Goal: Information Seeking & Learning: Learn about a topic

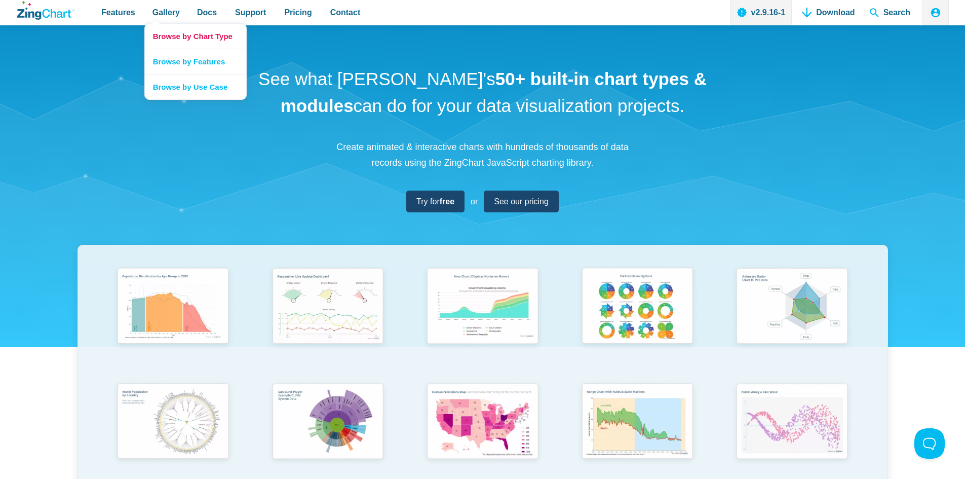
click at [166, 35] on link "Browse by Chart Type" at bounding box center [195, 36] width 101 height 25
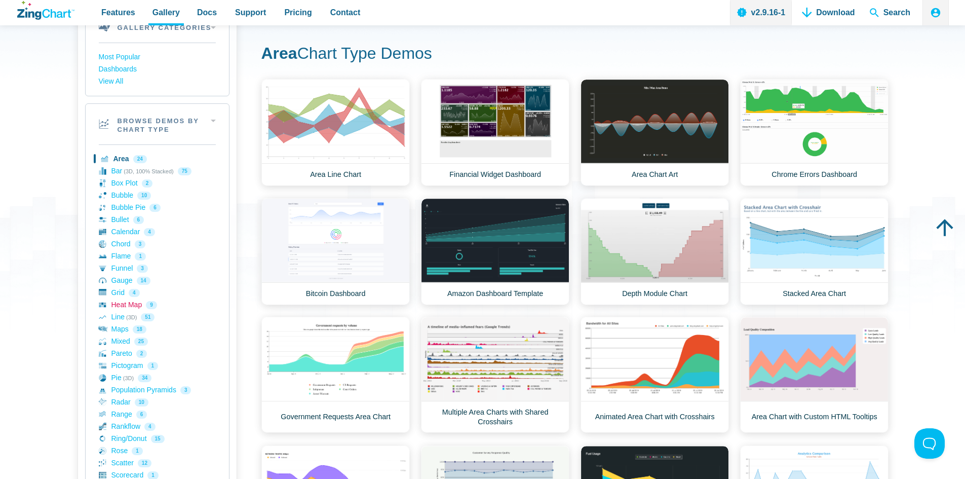
scroll to position [101, 0]
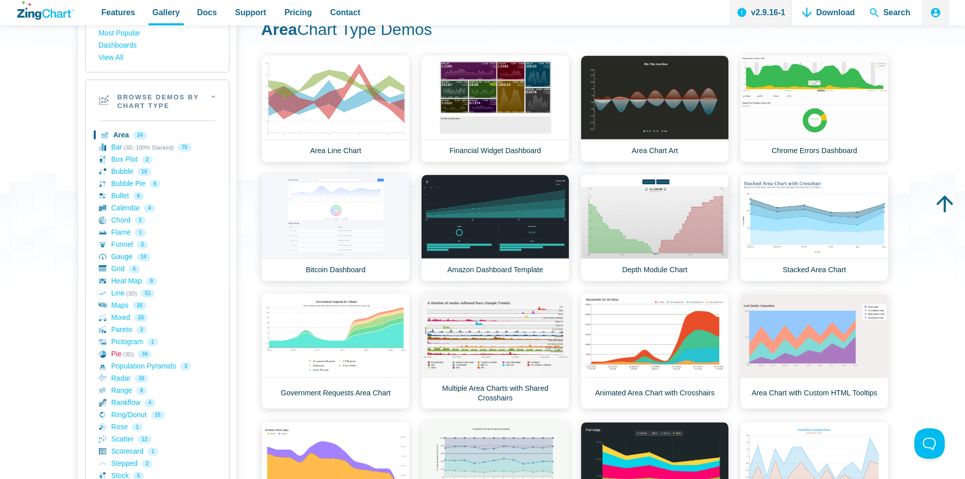
click at [115, 355] on link "Pie (3D) 34" at bounding box center [157, 354] width 117 height 12
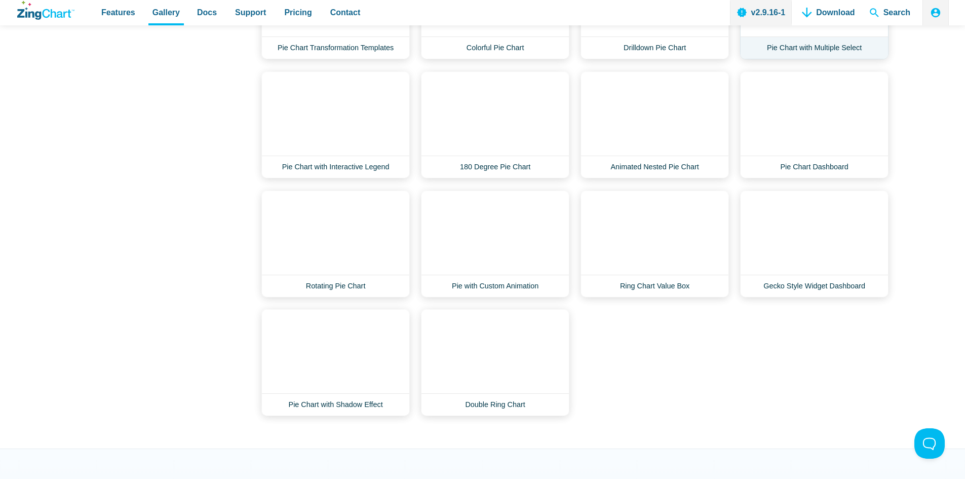
scroll to position [811, 0]
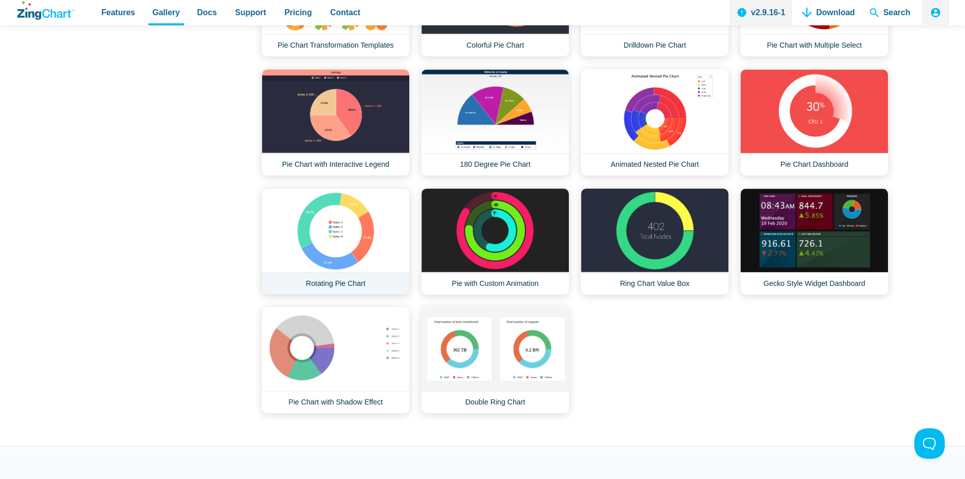
click at [329, 253] on link "Rotating Pie Chart" at bounding box center [335, 241] width 148 height 107
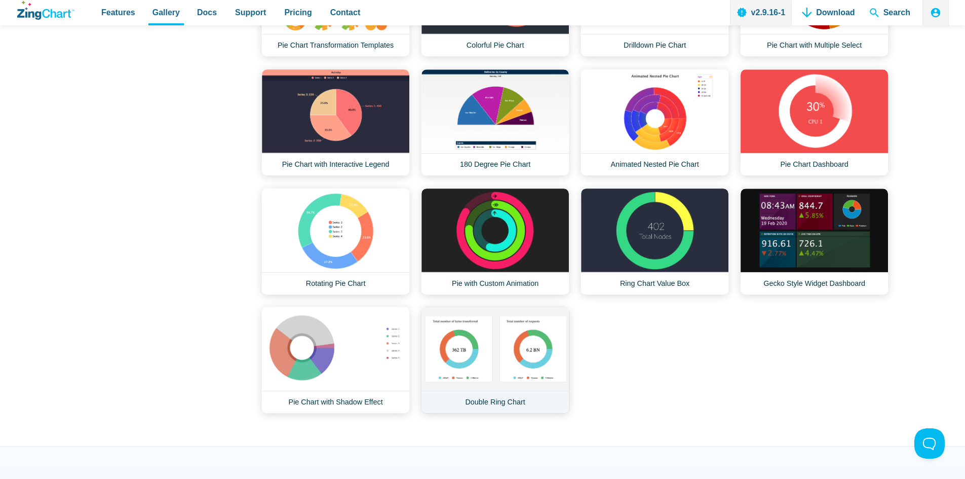
click at [464, 351] on link "Double Ring Chart" at bounding box center [495, 360] width 148 height 107
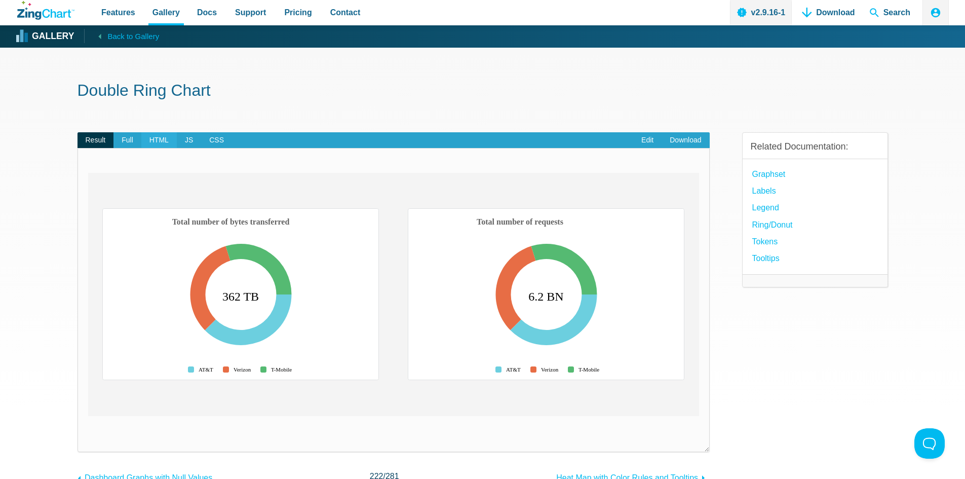
click at [156, 137] on span "HTML" at bounding box center [158, 140] width 35 height 16
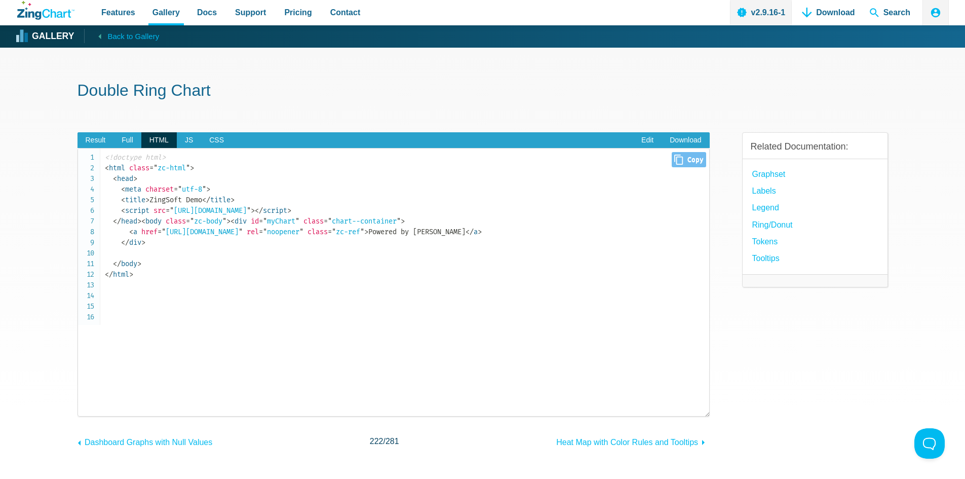
click at [139, 214] on span "< script" at bounding box center [135, 210] width 28 height 9
click at [231, 225] on span "<" at bounding box center [233, 221] width 4 height 9
drag, startPoint x: 160, startPoint y: 285, endPoint x: 110, endPoint y: 265, distance: 53.6
click at [110, 265] on code "<!doctype html> < html class = " zc-html " > < head > < meta charset = " utf-8 …" at bounding box center [407, 216] width 605 height 128
copy code "< div id = " myChart " class = " chart--container " > < a href = " https://www.…"
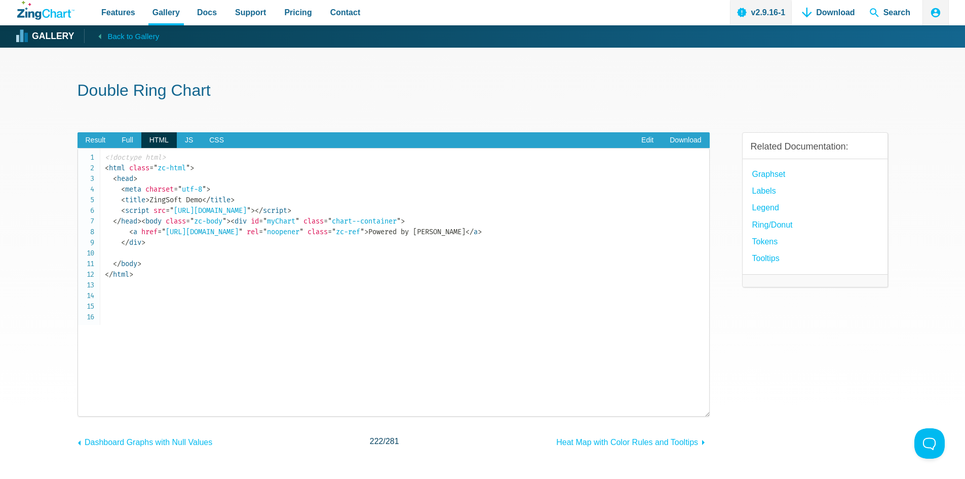
drag, startPoint x: 184, startPoint y: 139, endPoint x: 187, endPoint y: 149, distance: 11.1
click at [184, 139] on span "JS" at bounding box center [189, 140] width 24 height 16
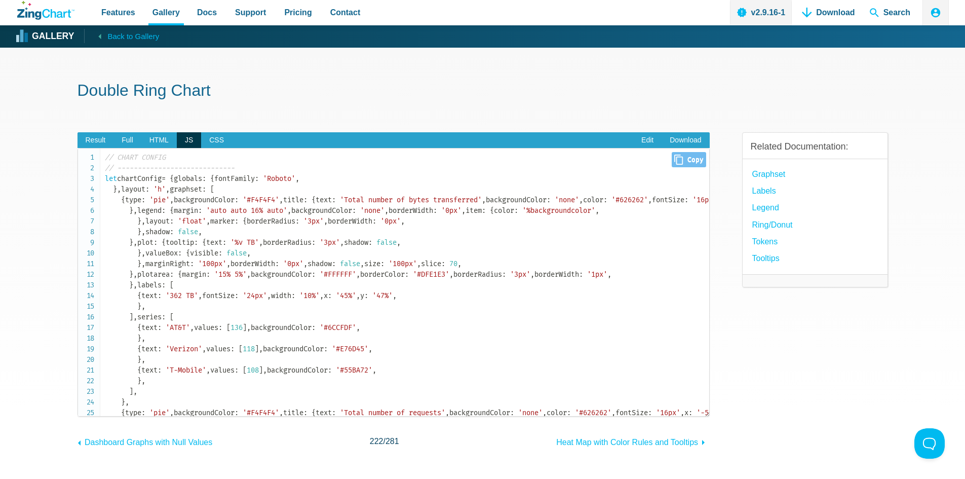
click at [681, 157] on span "Close Copy" at bounding box center [689, 159] width 34 height 15
copy code "< div id = " myChart " class = " chart--container " > < a href = " https://www.…"
type input "// CHART CONFIG// -----------------------------let chartConfig = { globals: { f…"
click at [420, 257] on code "// CHART CONFIG // ----------------------------- let chartConfig = { globals : …" at bounding box center [407, 418] width 605 height 532
click at [202, 183] on span ":" at bounding box center [204, 178] width 4 height 9
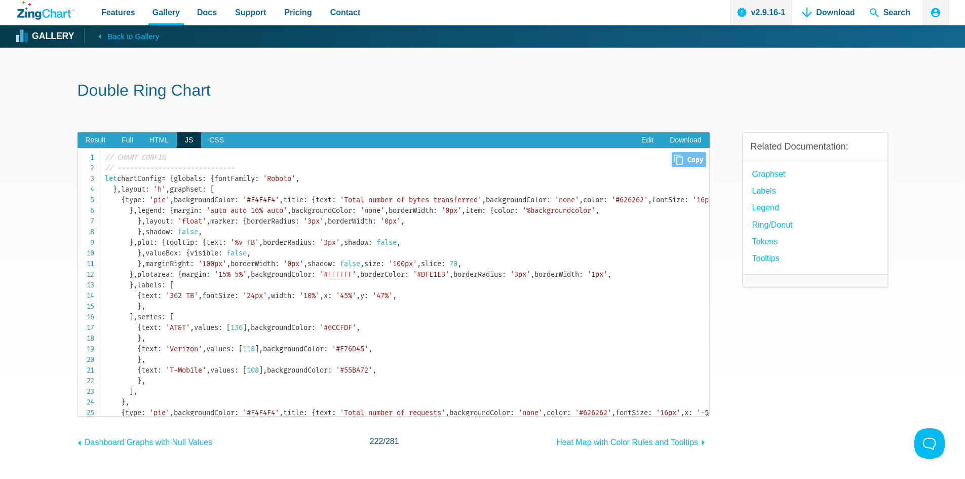
drag, startPoint x: 103, startPoint y: 177, endPoint x: 150, endPoint y: 308, distance: 139.0
click at [141, 317] on pre "// CHART CONFIG // ----------------------------- let chartConfig = { globals : …" at bounding box center [394, 282] width 632 height 269
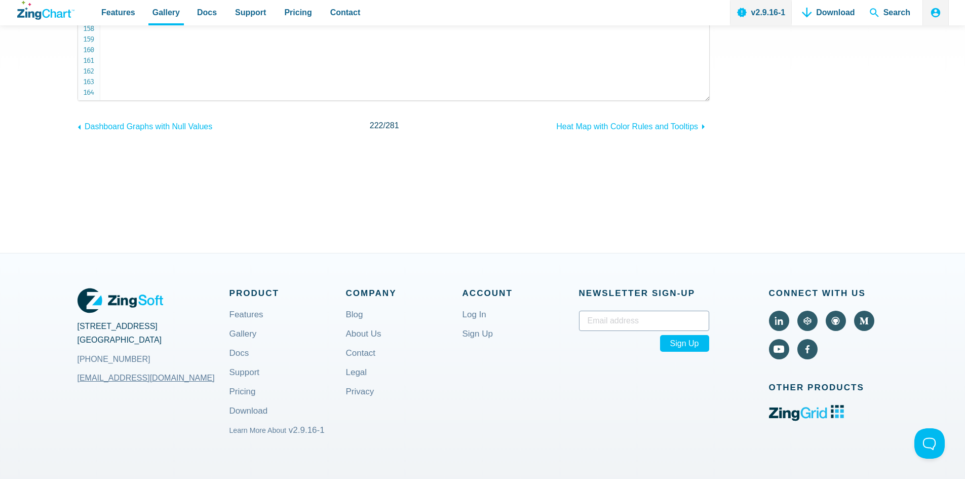
scroll to position [304, 0]
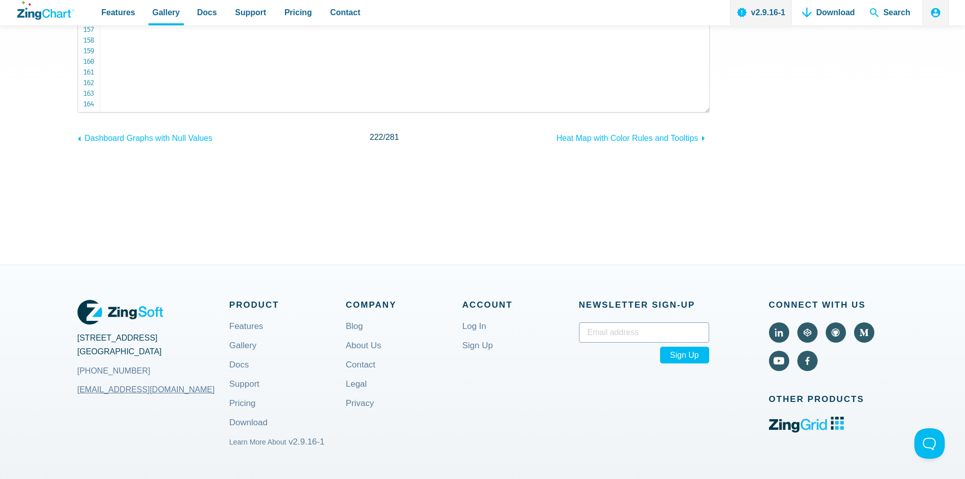
copy code "let chartConfig = { globals : { fontFamily : 'Roboto' , } , layout : 'h' , grap…"
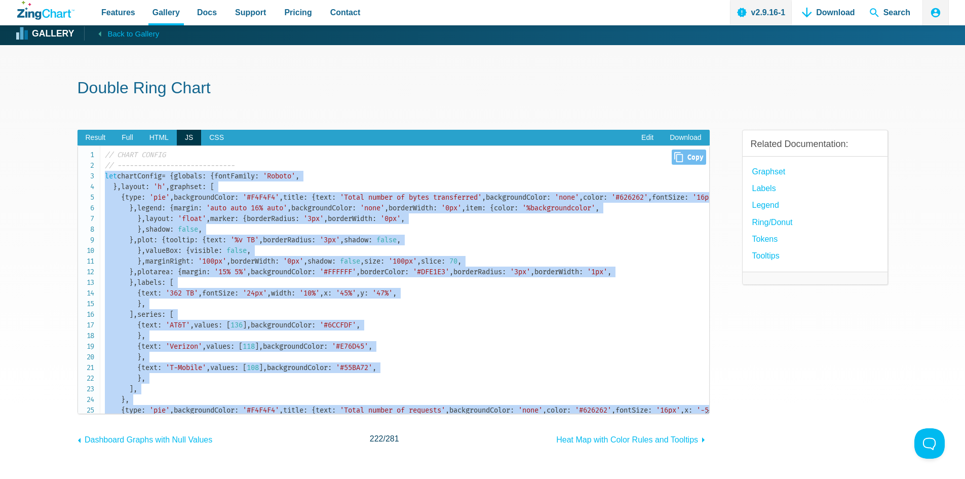
scroll to position [0, 0]
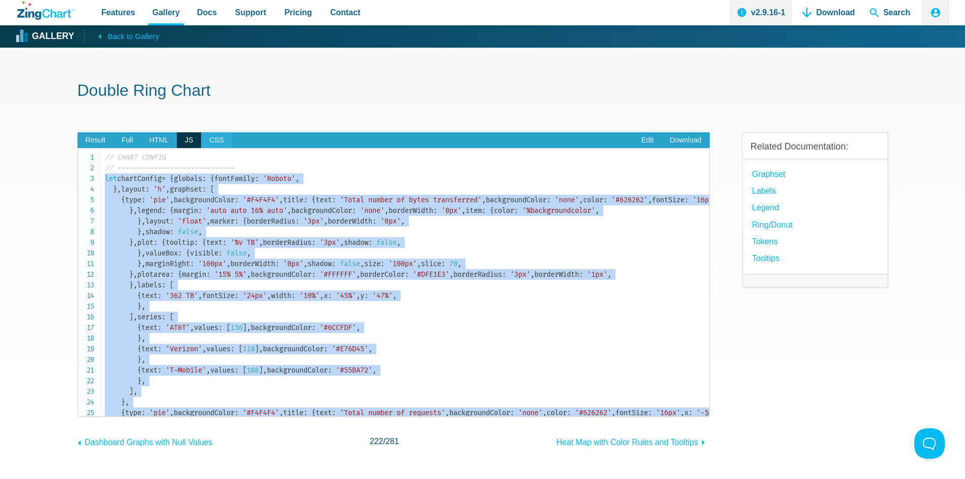
click at [213, 140] on span "CSS" at bounding box center [216, 140] width 31 height 16
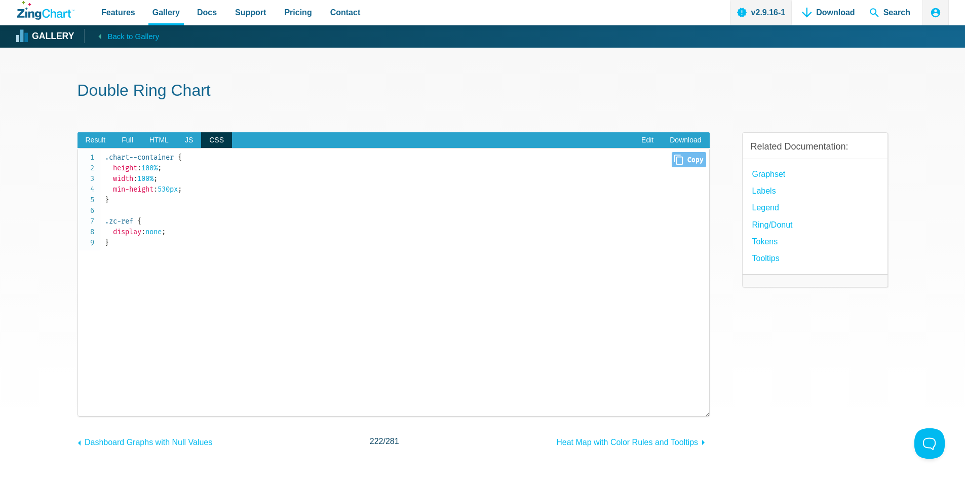
click at [197, 222] on code ".chart--container { height : 100% ; width : 100% ; min-height : 530px ; } .zc-r…" at bounding box center [407, 200] width 605 height 96
click at [158, 143] on span "HTML" at bounding box center [158, 140] width 35 height 16
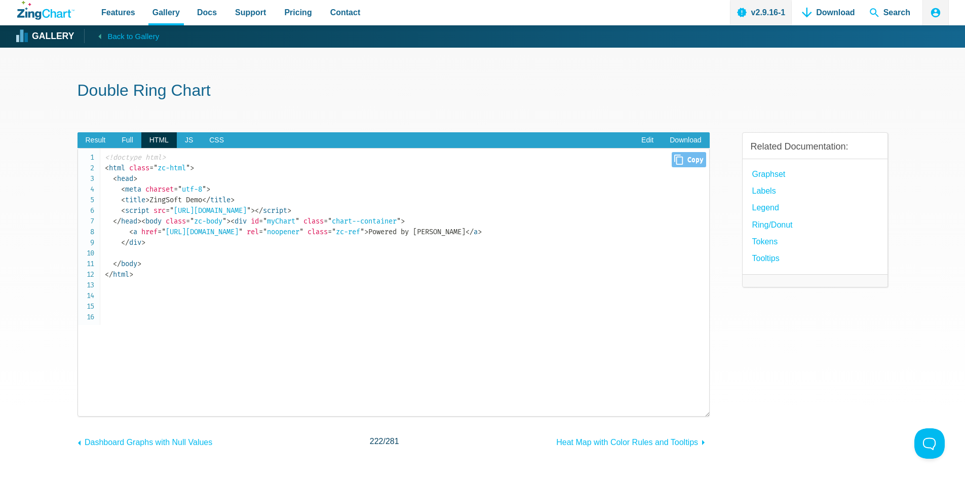
click at [157, 280] on code "<!doctype html> < html class = " zc-html " > < head > < meta charset = " utf-8 …" at bounding box center [407, 216] width 605 height 128
drag, startPoint x: 114, startPoint y: 260, endPoint x: 167, endPoint y: 286, distance: 59.4
click at [167, 280] on code "<!doctype html> < html class = " zc-html " > < head > < meta charset = " utf-8 …" at bounding box center [407, 216] width 605 height 128
click at [189, 142] on span "JS" at bounding box center [189, 140] width 24 height 16
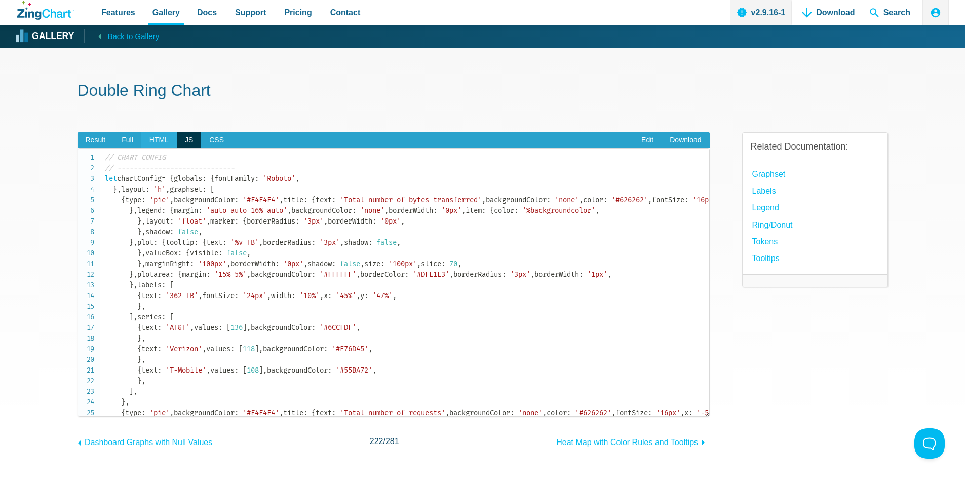
click at [153, 139] on span "HTML" at bounding box center [158, 140] width 35 height 16
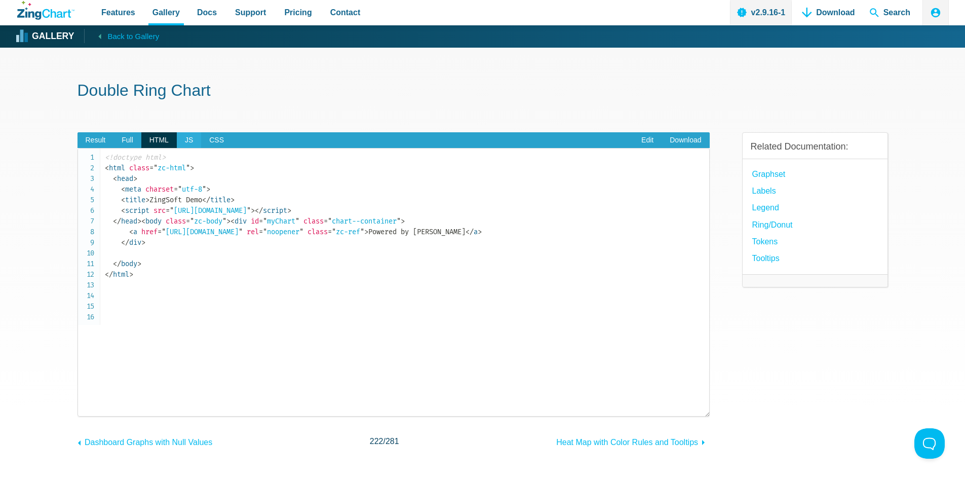
click at [186, 138] on span "JS" at bounding box center [189, 140] width 24 height 16
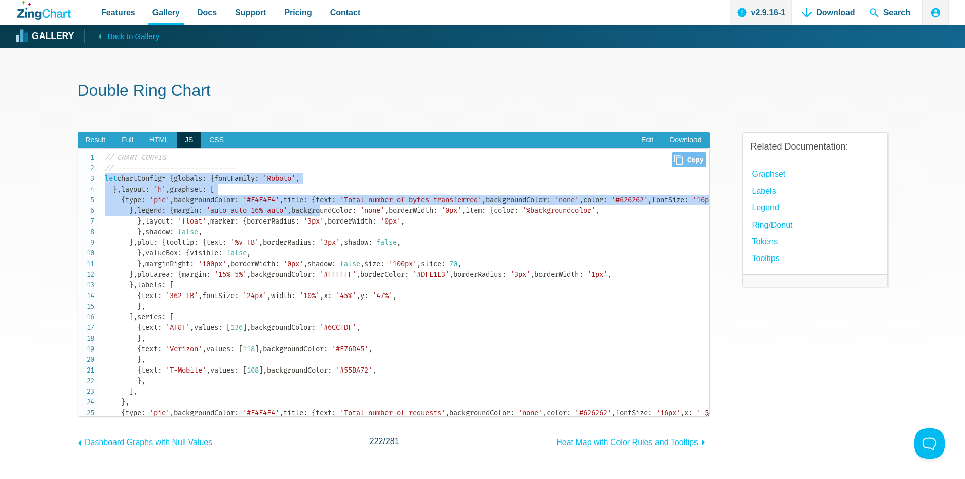
drag, startPoint x: 104, startPoint y: 177, endPoint x: 160, endPoint y: 362, distance: 192.7
click at [139, 377] on pre "// CHART CONFIG // ----------------------------- let chartConfig = { globals : …" at bounding box center [394, 282] width 632 height 269
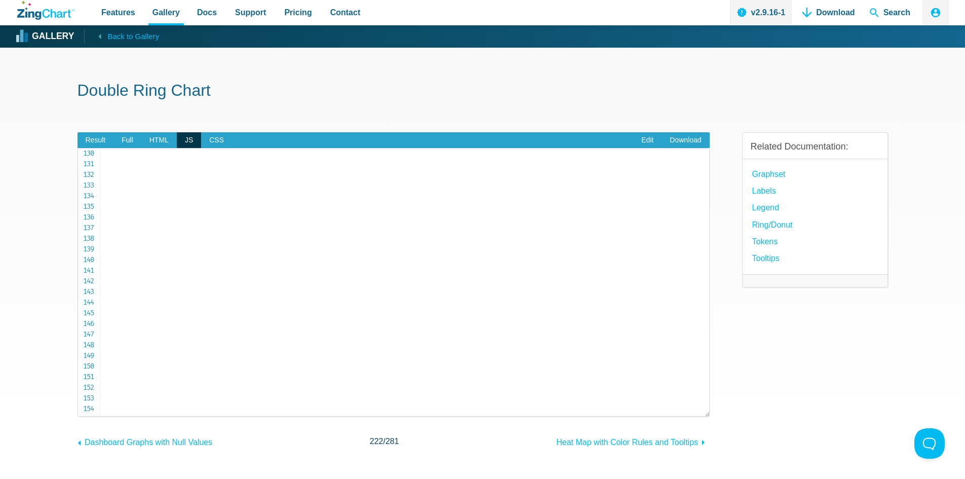
scroll to position [1485, 0]
copy code "let chartConfig = { globals : { fontFamily : 'Roboto' , } , layout : 'h' , grap…"
click at [156, 134] on span "HTML" at bounding box center [158, 140] width 35 height 16
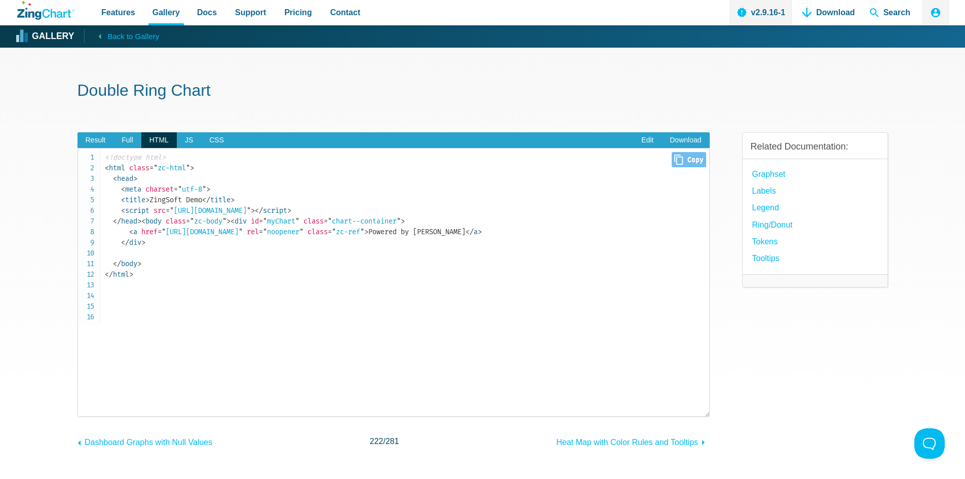
click at [163, 250] on code "<!doctype html> < html class = " zc-html " > < head > < meta charset = " utf-8 …" at bounding box center [407, 216] width 605 height 128
click at [129, 274] on code "<!doctype html> < html class = " zc-html " > < head > < meta charset = " utf-8 …" at bounding box center [407, 216] width 605 height 128
drag, startPoint x: 118, startPoint y: 263, endPoint x: 181, endPoint y: 287, distance: 68.0
click at [181, 280] on code "<!doctype html> < html class = " zc-html " > < head > < meta charset = " utf-8 …" at bounding box center [407, 216] width 605 height 128
copy code "< div id = " myChart " class = " chart--container " > < a href = " https://www.…"
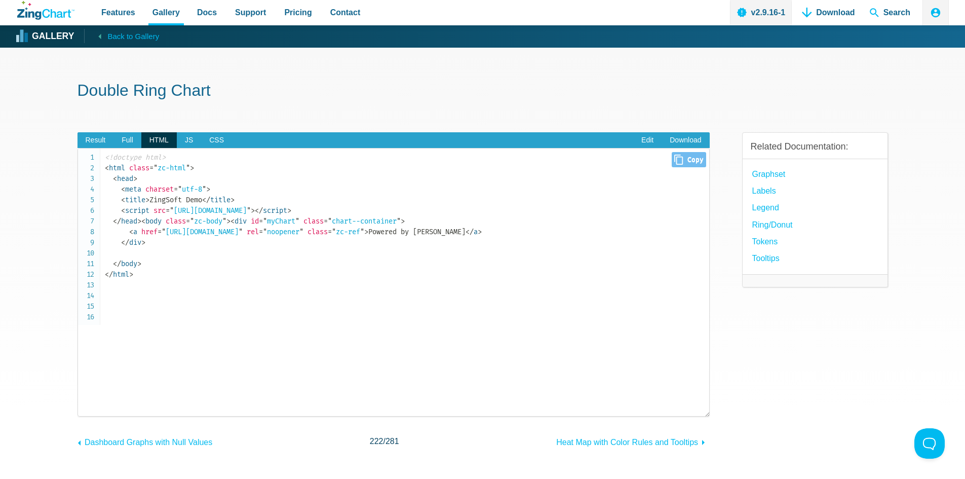
copy code "< div id = " myChart " class = " chart--container " > < a href = " https://www.…"
drag, startPoint x: 190, startPoint y: 142, endPoint x: 189, endPoint y: 156, distance: 13.7
click at [190, 142] on span "JS" at bounding box center [189, 140] width 24 height 16
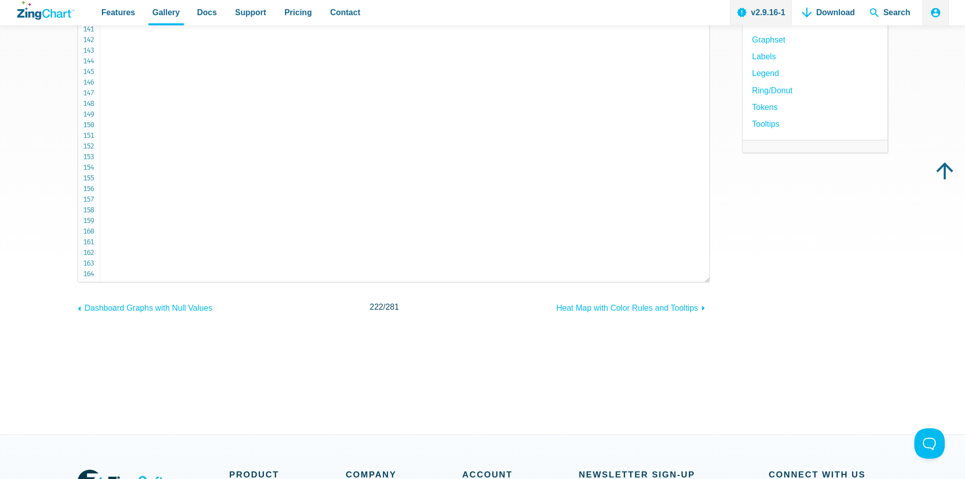
scroll to position [152, 0]
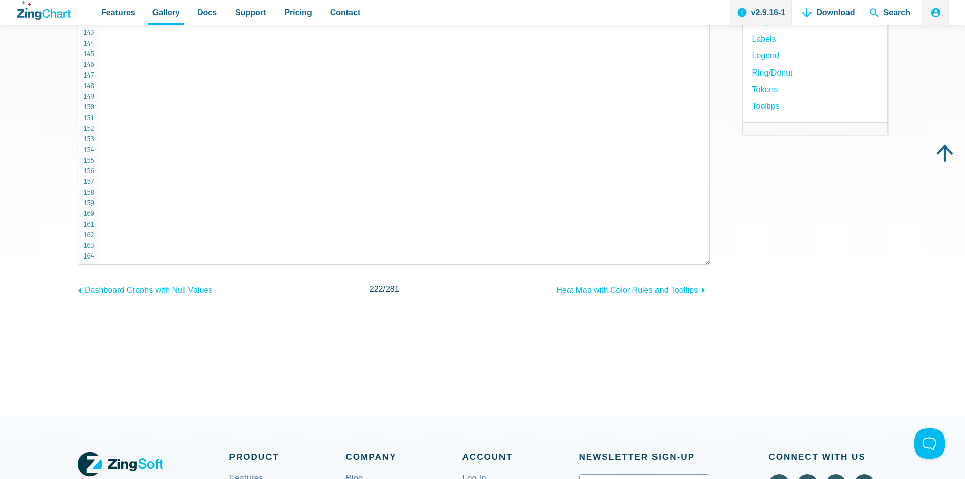
drag, startPoint x: 131, startPoint y: 256, endPoint x: 191, endPoint y: -10, distance: 272.2
click at [191, 0] on html "Features Gallery Browse by Chart Type Browse by Features Browse by Use Case Doc…" at bounding box center [482, 379] width 965 height 1062
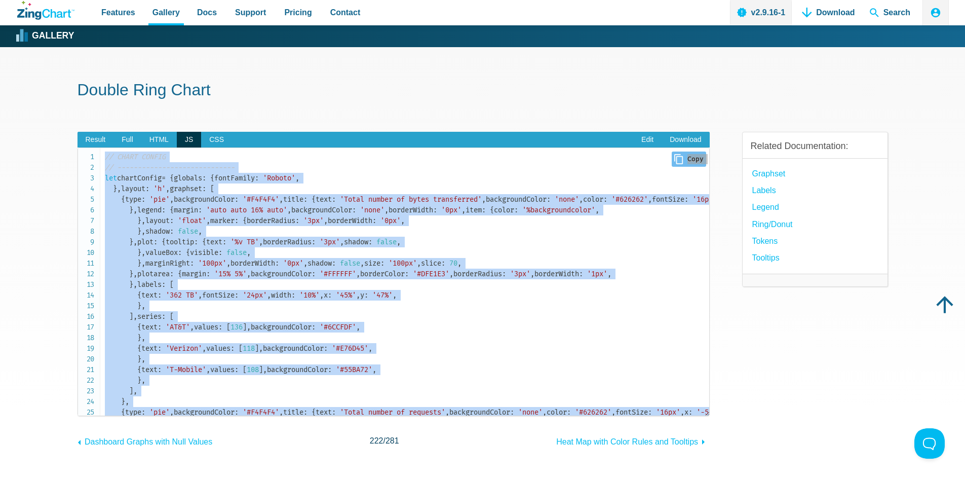
scroll to position [0, 0]
copy pre "// CHART CONFIG // ----------------------------- let chartConfig = { globals : …"
click at [215, 202] on code "// CHART CONFIG // ----------------------------- let chartConfig = { globals : …" at bounding box center [407, 418] width 605 height 532
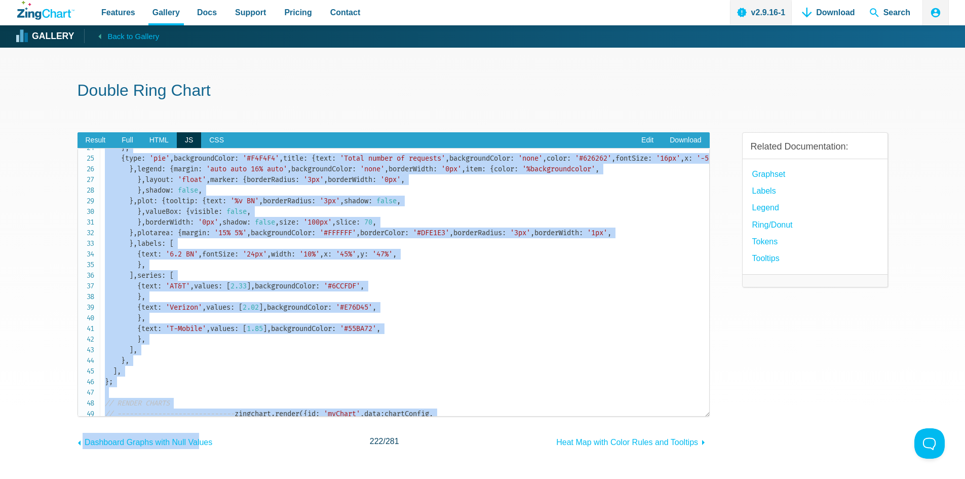
scroll to position [1485, 0]
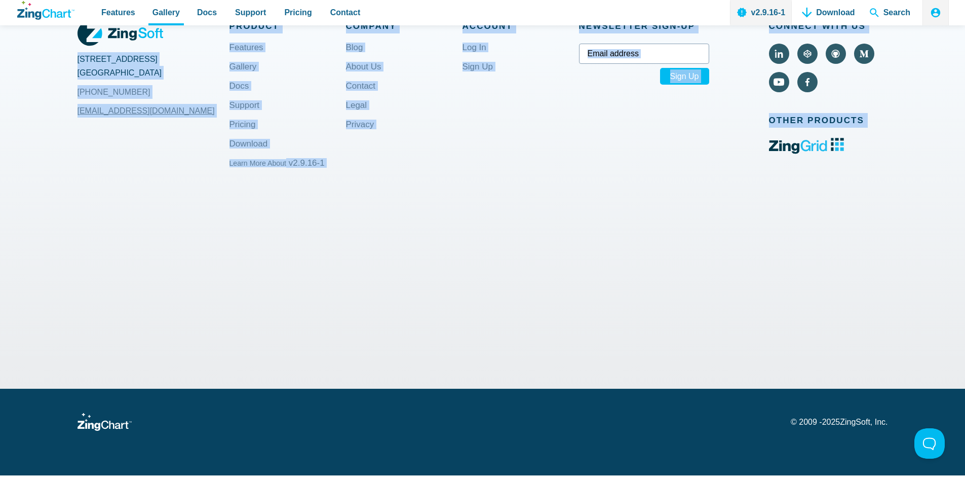
drag, startPoint x: 108, startPoint y: 157, endPoint x: 219, endPoint y: 462, distance: 325.1
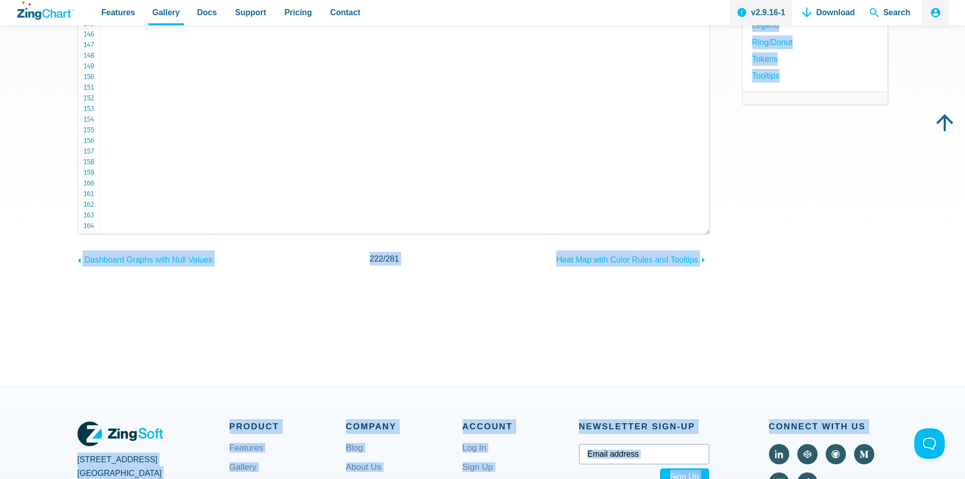
scroll to position [25, 0]
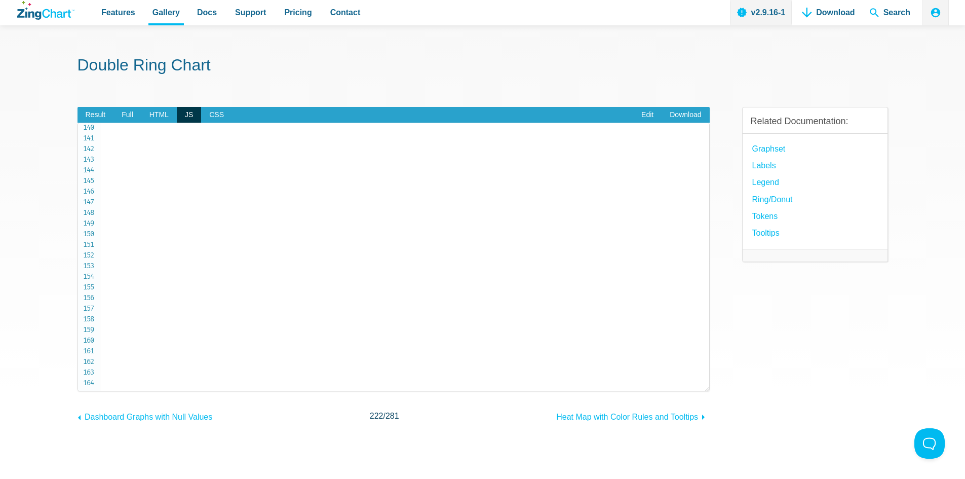
copy code "/ CHART CONFIG // ----------------------------- let chartConfig = { globals : {…"
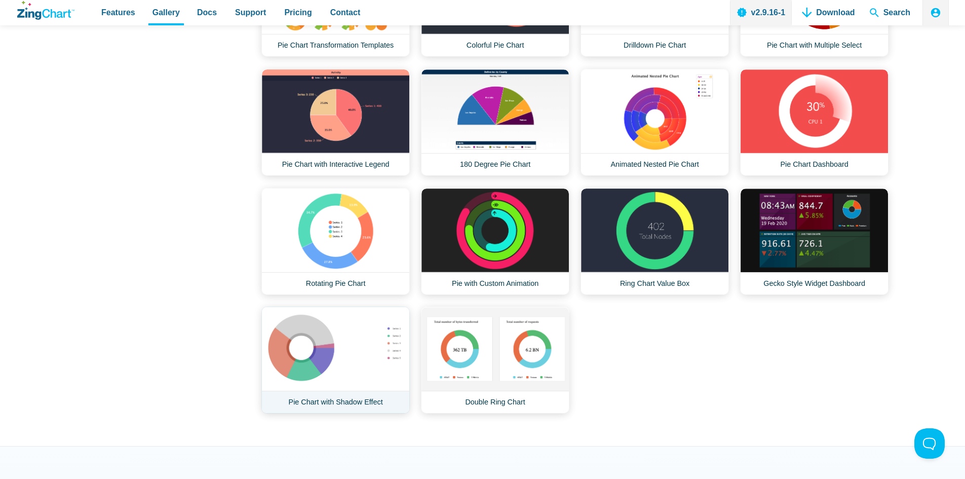
click at [314, 345] on link "Pie Chart with Shadow Effect" at bounding box center [335, 360] width 148 height 107
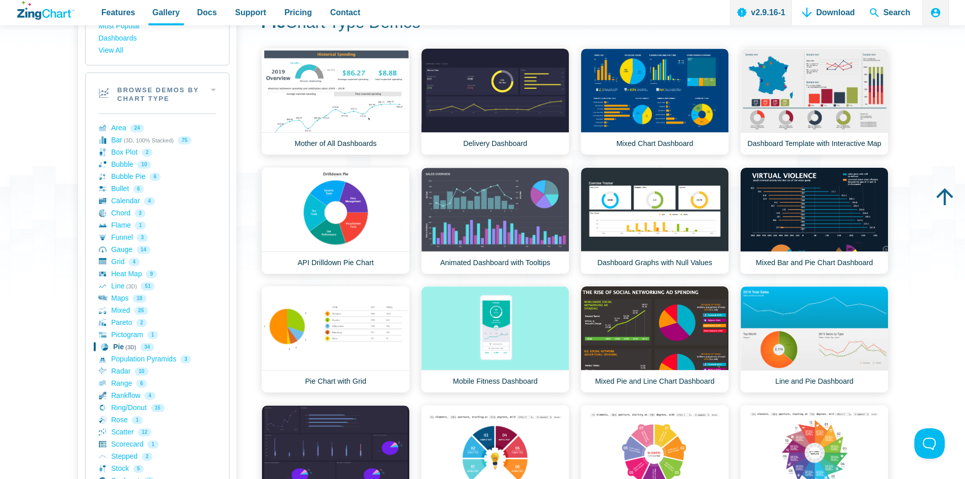
scroll to position [152, 0]
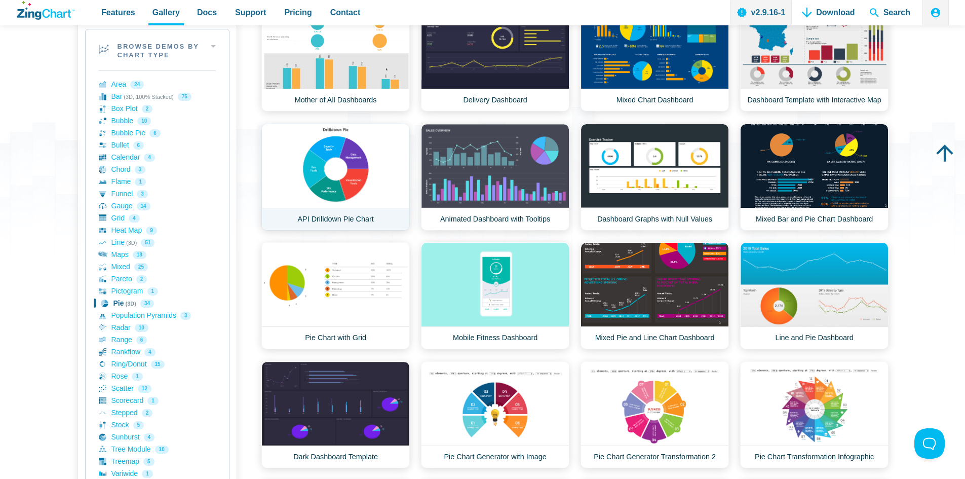
click at [344, 162] on link "API Drilldown Pie Chart" at bounding box center [335, 177] width 148 height 107
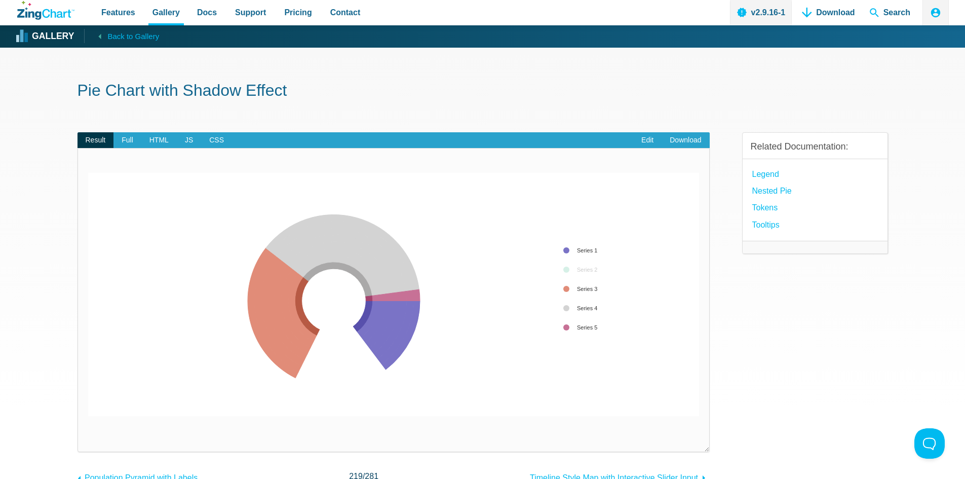
drag, startPoint x: 577, startPoint y: 288, endPoint x: 578, endPoint y: 298, distance: 9.7
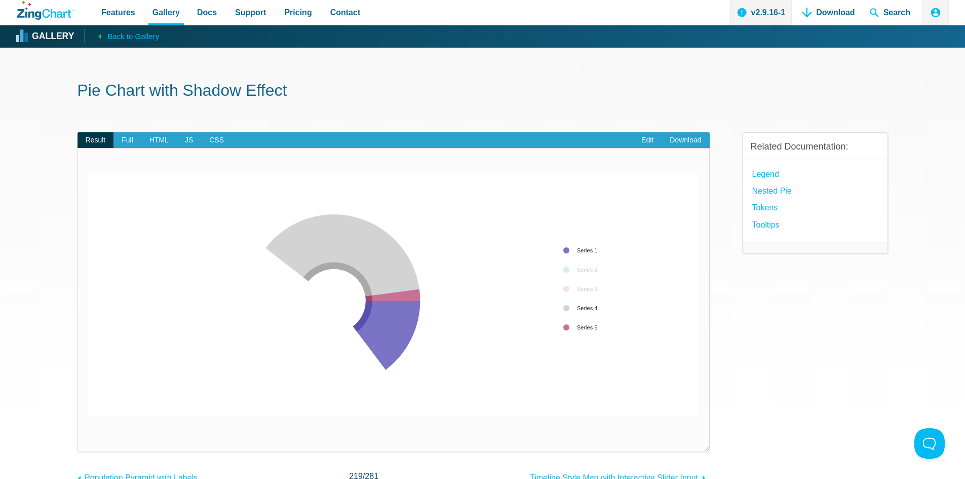
click at [579, 318] on div "Series 1 Series 2 Series 3 Series 4 Series 5" at bounding box center [393, 294] width 611 height 243
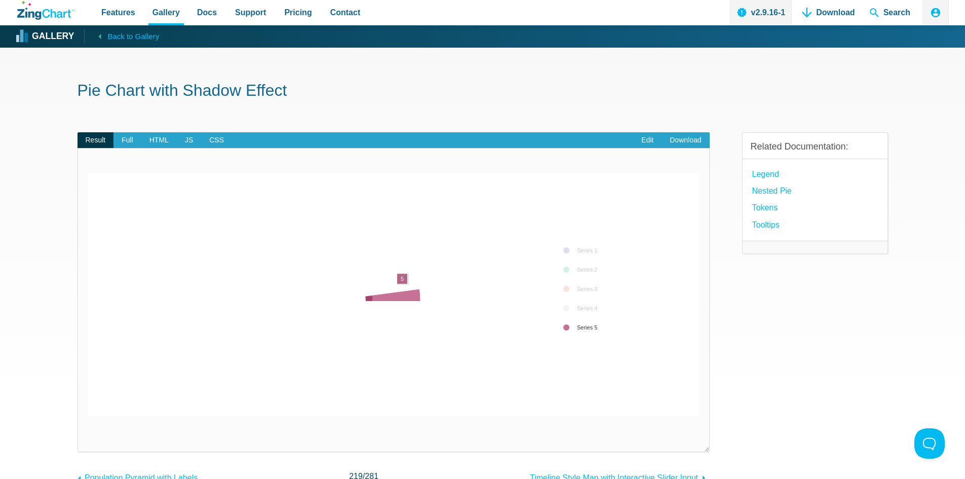
click at [88, 416] on area "App Content" at bounding box center [88, 416] width 0 height 0
drag, startPoint x: 400, startPoint y: 299, endPoint x: 396, endPoint y: 309, distance: 10.7
click at [399, 303] on div "Series 1 Series 2 Series 3 Series 4 Series 5" at bounding box center [393, 294] width 611 height 243
click at [365, 341] on img "App Content" at bounding box center [393, 294] width 611 height 243
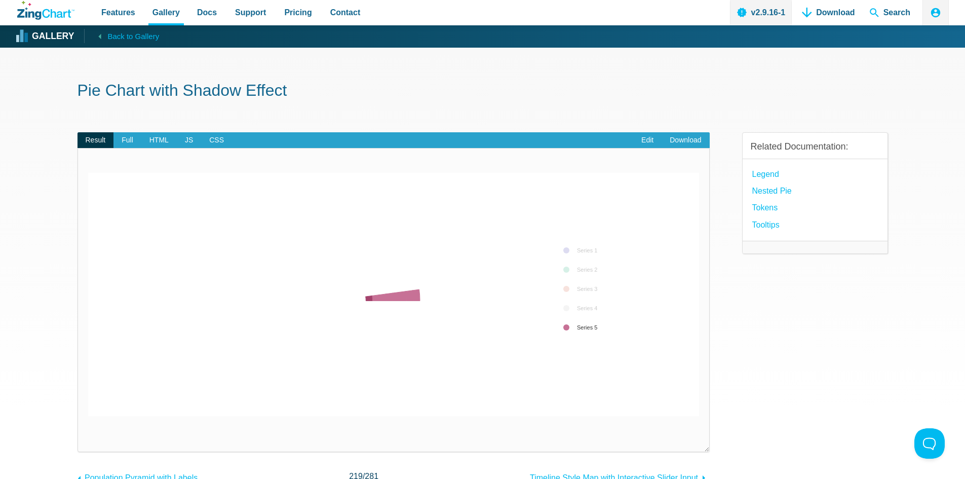
click at [365, 342] on img "App Content" at bounding box center [393, 294] width 611 height 243
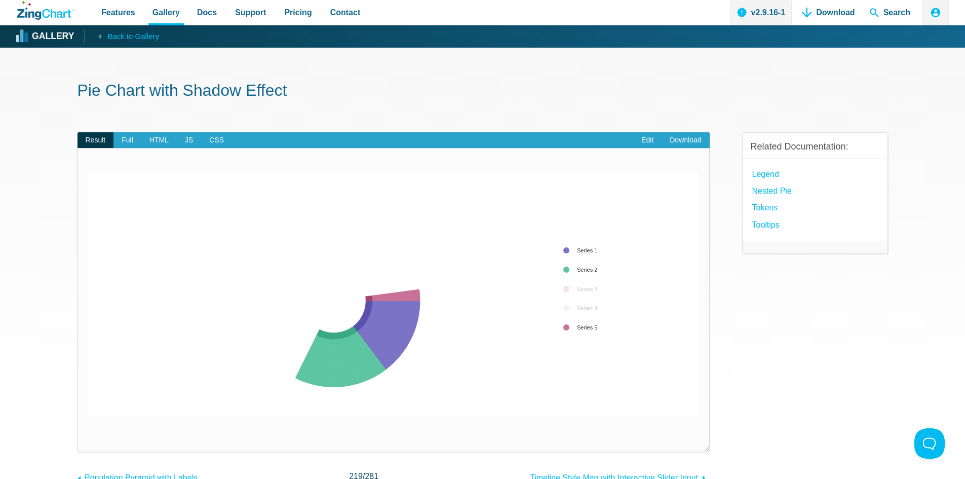
click at [588, 297] on div "App Content" at bounding box center [583, 289] width 50 height 100
drag, startPoint x: 589, startPoint y: 290, endPoint x: 590, endPoint y: 297, distance: 7.1
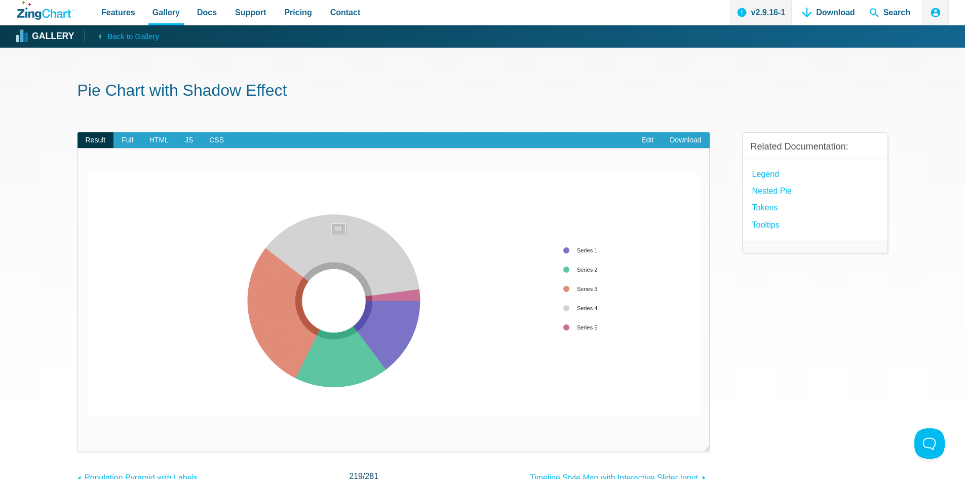
click at [88, 416] on area "App Content" at bounding box center [88, 416] width 0 height 0
drag, startPoint x: 276, startPoint y: 306, endPoint x: 280, endPoint y: 313, distance: 7.9
click at [88, 416] on area "App Content" at bounding box center [88, 416] width 0 height 0
click at [305, 312] on img "App Content" at bounding box center [393, 294] width 611 height 243
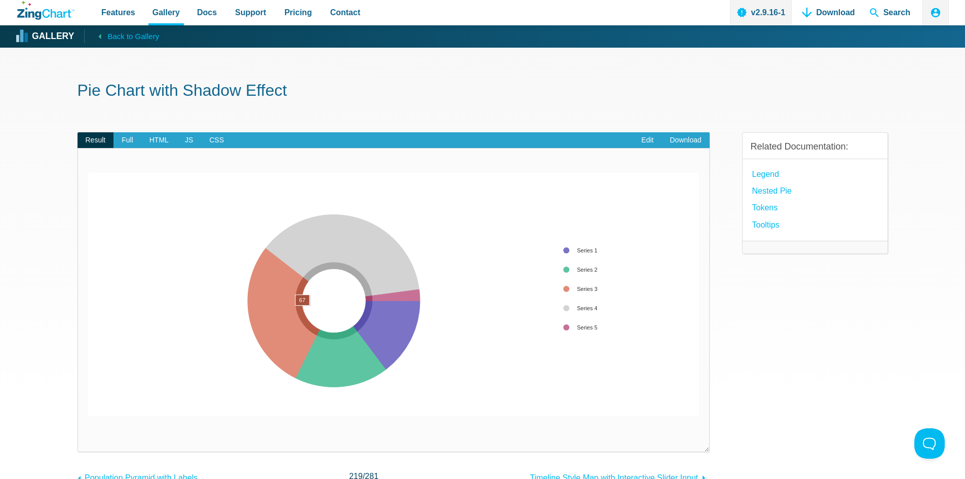
click at [88, 416] on area "App Content" at bounding box center [88, 416] width 0 height 0
click at [177, 271] on img "App Content" at bounding box center [393, 294] width 611 height 243
click at [126, 145] on span "Full" at bounding box center [128, 140] width 28 height 16
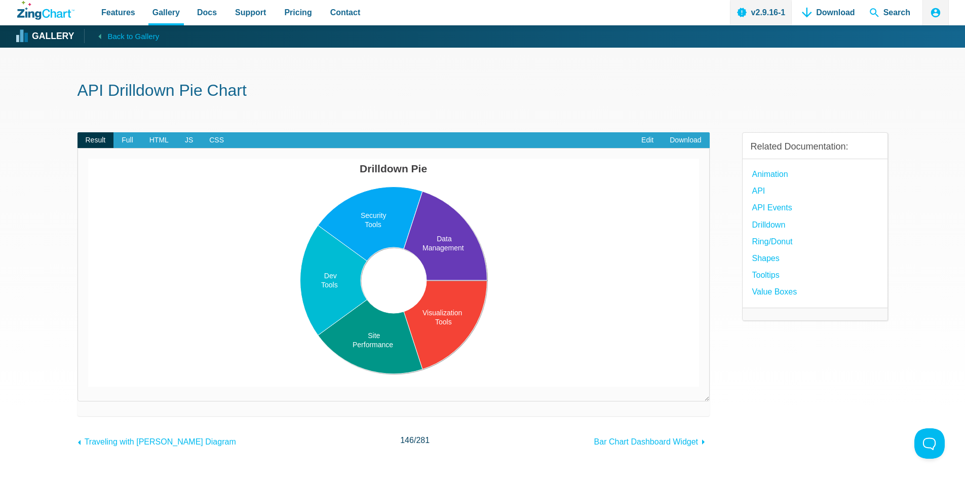
click at [88, 387] on area "App Content" at bounding box center [88, 387] width 0 height 0
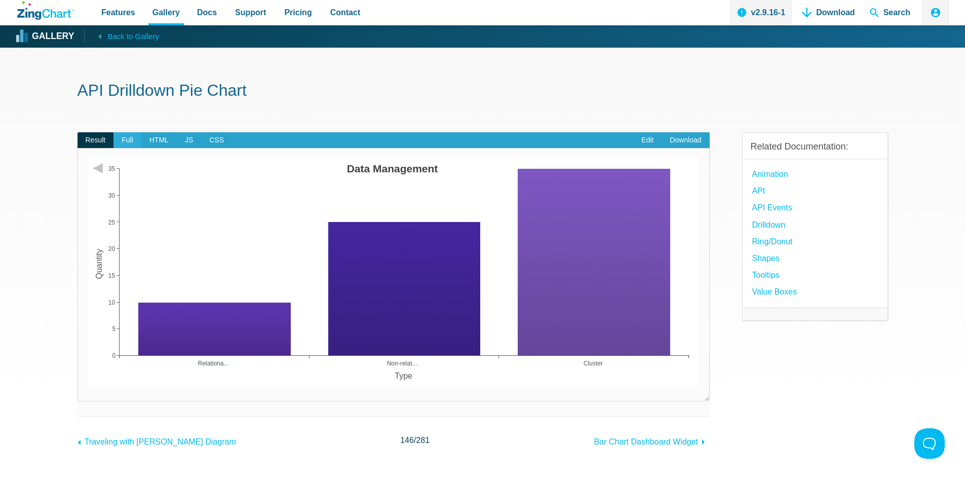
click at [126, 142] on span "Full" at bounding box center [128, 140] width 28 height 16
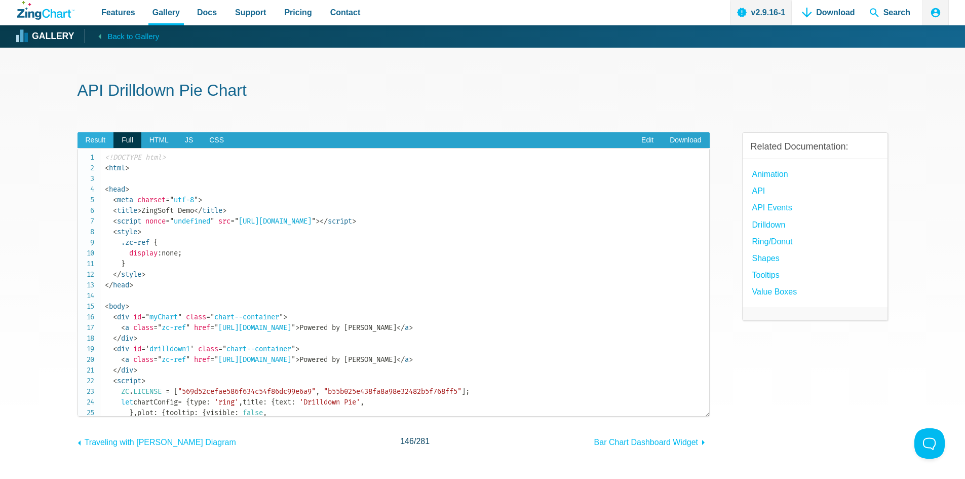
click at [95, 143] on span "Result" at bounding box center [96, 140] width 36 height 16
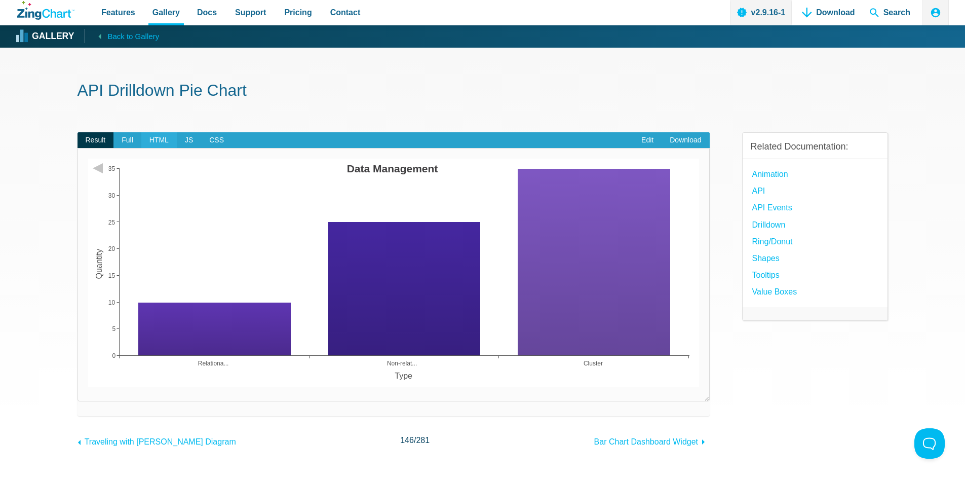
click at [154, 137] on span "HTML" at bounding box center [158, 140] width 35 height 16
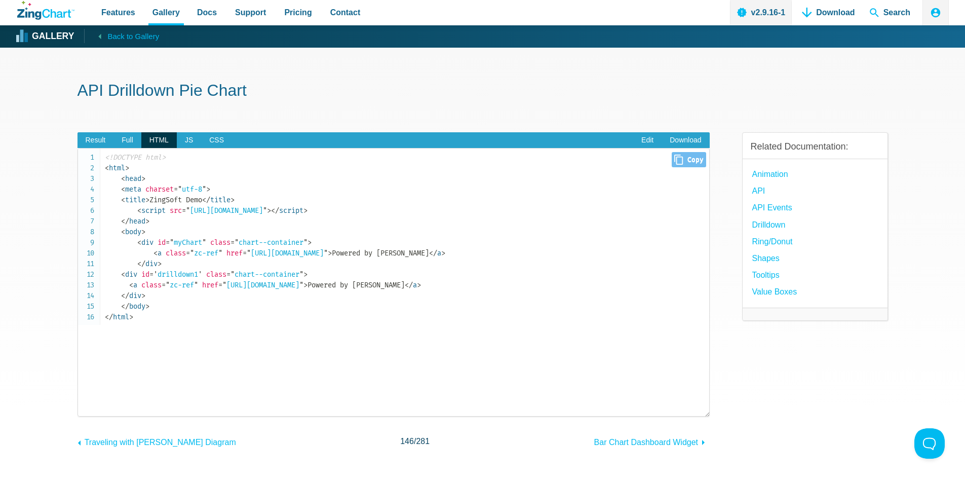
click at [150, 239] on span "< div" at bounding box center [145, 242] width 16 height 9
click at [136, 276] on span "< div" at bounding box center [129, 274] width 16 height 9
click at [142, 309] on span "</ body" at bounding box center [133, 306] width 24 height 9
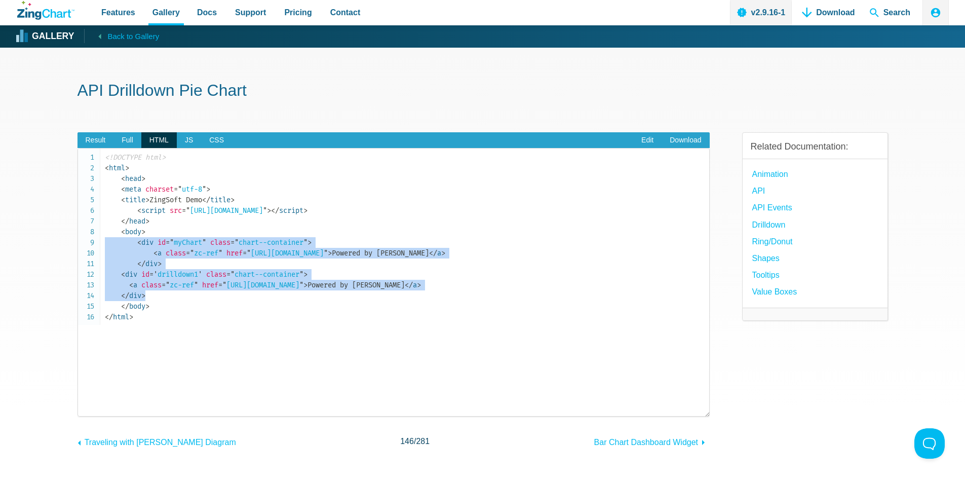
drag, startPoint x: 154, startPoint y: 294, endPoint x: 64, endPoint y: 244, distance: 103.0
click at [64, 244] on section "API Drilldown Pie Chart Result Full HTML JS CSS Edit Download Powered by ZingCh…" at bounding box center [482, 308] width 965 height 521
copy code "< div id = " myChart " class = " chart--container " > < a class = " zc-ref " hr…"
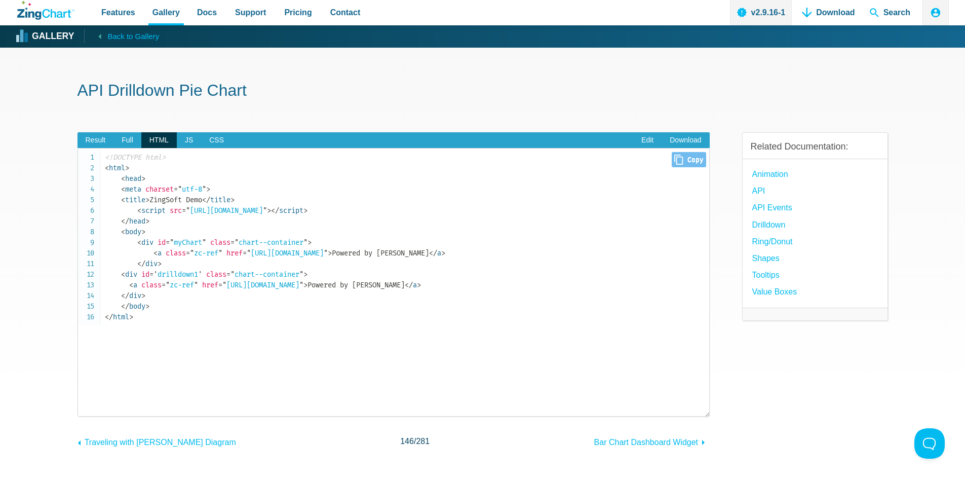
click at [204, 325] on pre "<!DOCTYPE html> < html > < head > < meta charset = " utf-8 " > < title > ZingSo…" at bounding box center [394, 282] width 632 height 269
click at [184, 141] on span "JS" at bounding box center [189, 140] width 24 height 16
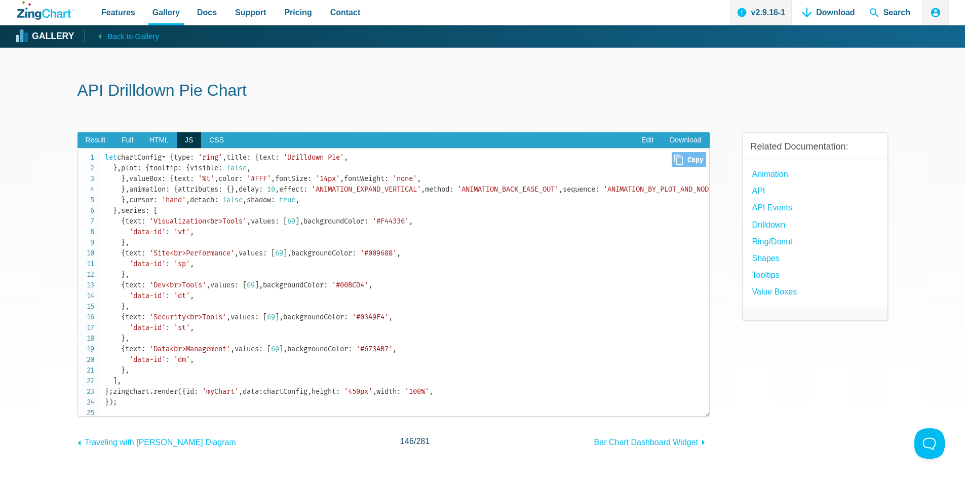
drag, startPoint x: 105, startPoint y: 159, endPoint x: 243, endPoint y: 315, distance: 208.9
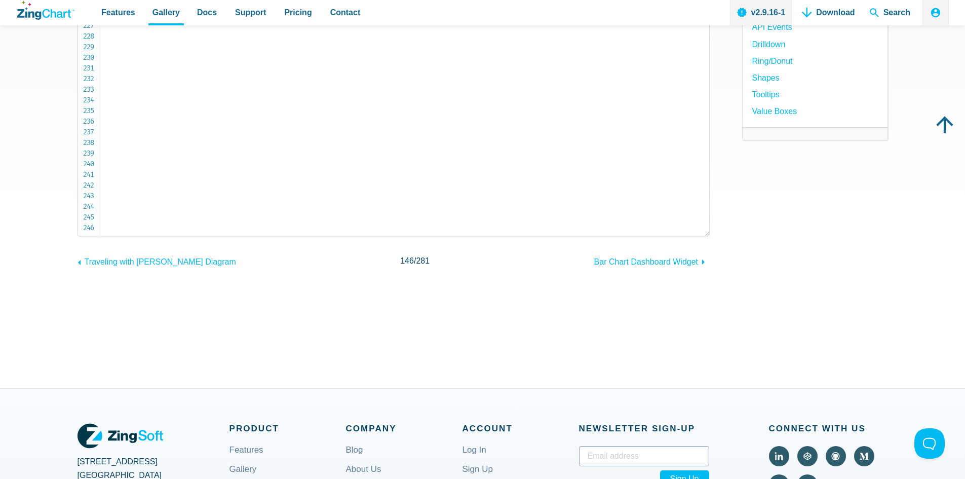
scroll to position [152, 0]
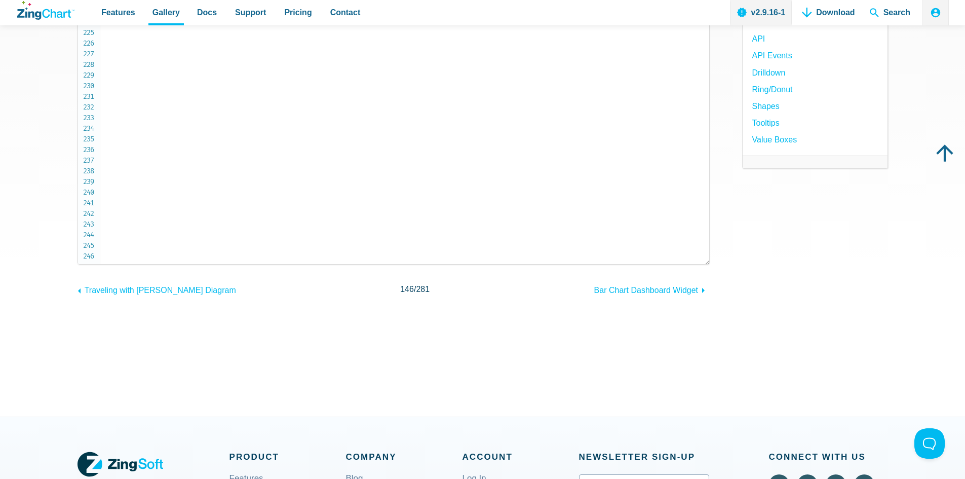
copy code "let chartConfig = { type : 'ring' , title : { text : 'Drilldown Pie' , } , plot…"
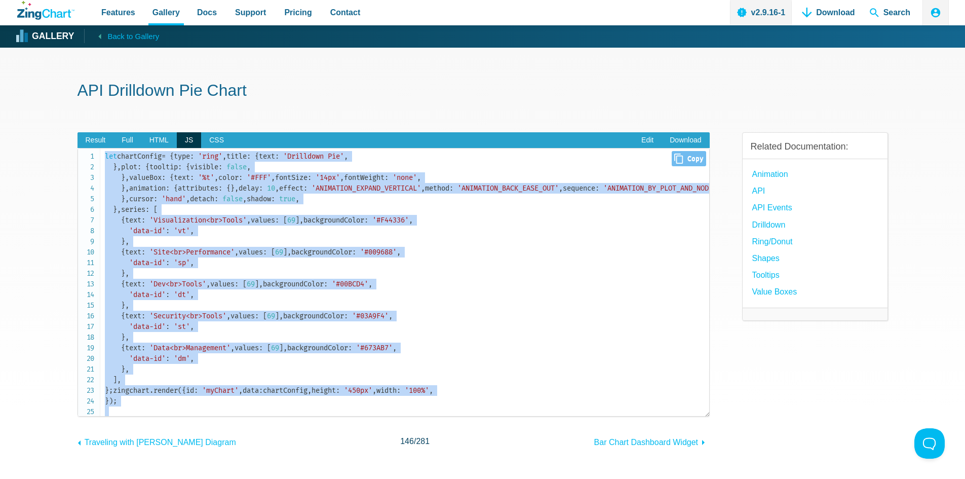
scroll to position [0, 0]
click at [283, 162] on span "'Drilldown Pie'" at bounding box center [313, 157] width 61 height 9
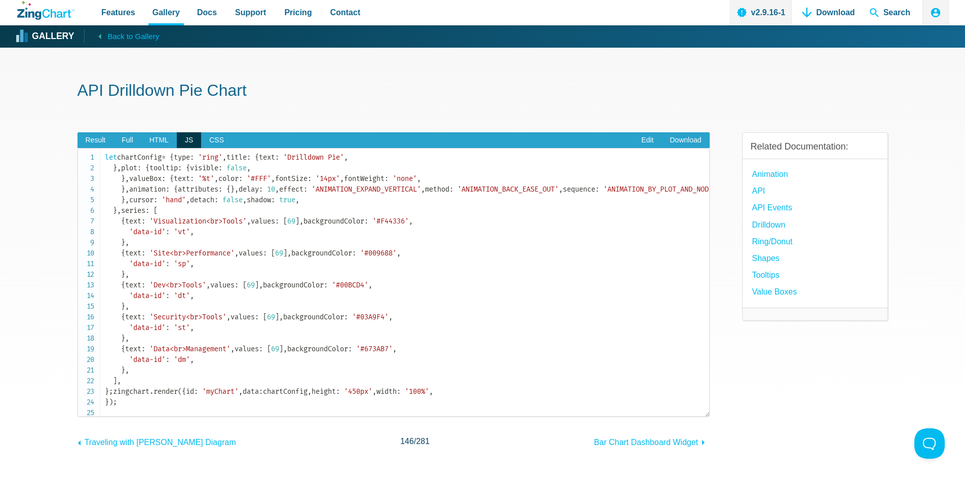
click at [76, 141] on section "API Drilldown Pie Chart Result Full HTML JS CSS Edit Download Powered by ZingCh…" at bounding box center [482, 308] width 965 height 521
click at [88, 141] on span "Result" at bounding box center [96, 140] width 36 height 16
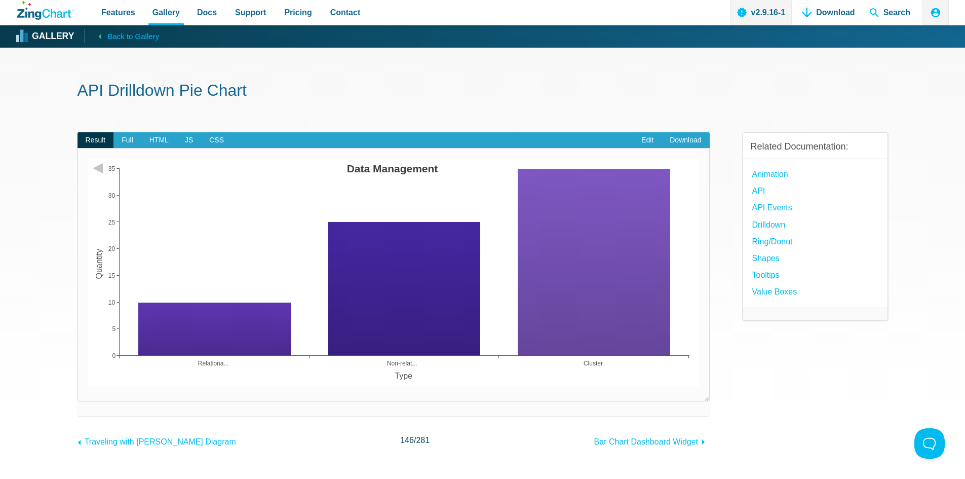
click at [88, 387] on area "Data Management" at bounding box center [88, 387] width 0 height 0
click at [51, 13] on icon "ZingChart Logo. Click to return to the homepage" at bounding box center [56, 13] width 29 height 9
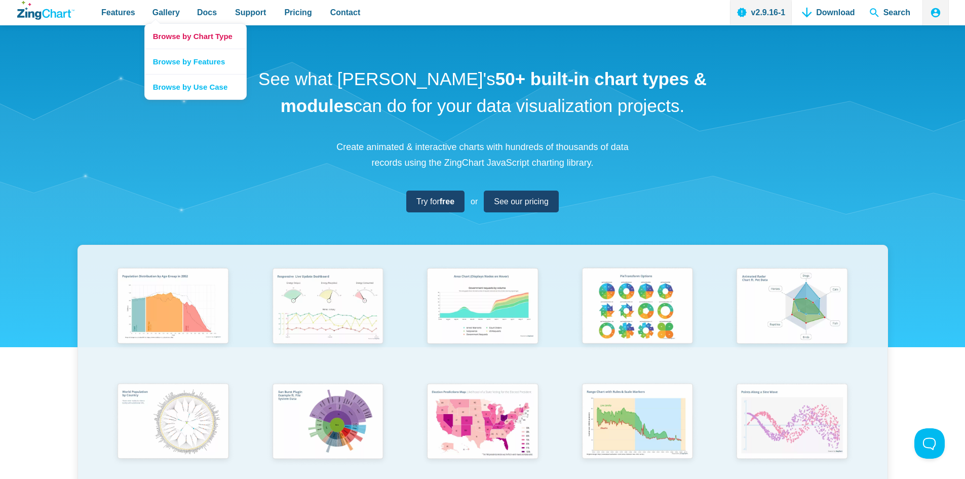
click at [193, 34] on link "Browse by Chart Type" at bounding box center [195, 36] width 101 height 25
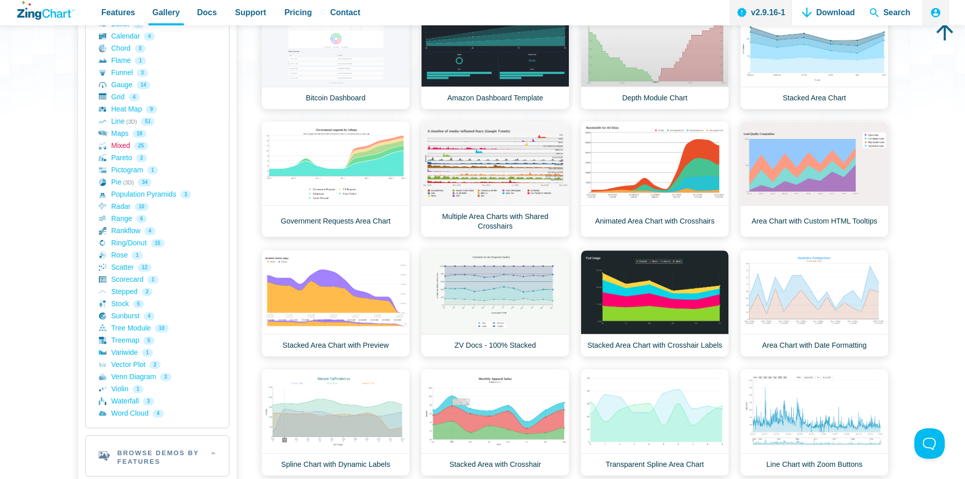
scroll to position [304, 0]
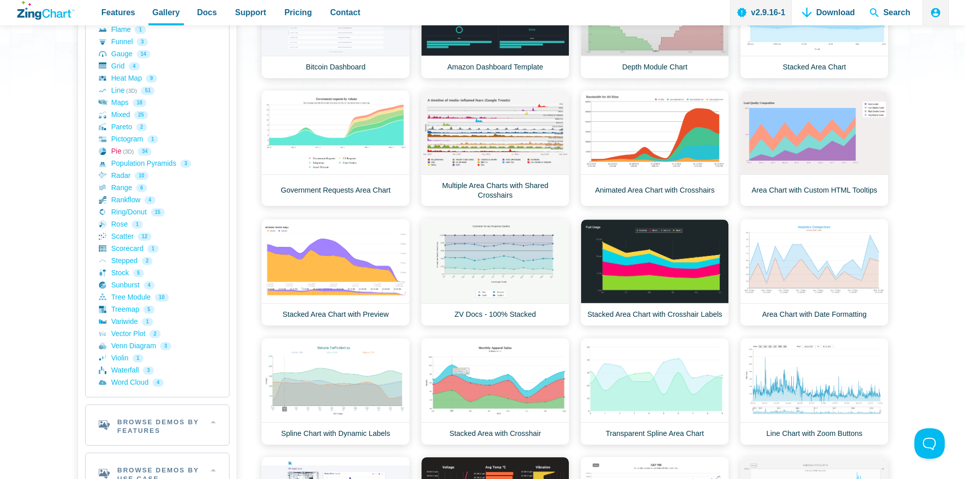
click at [116, 149] on link "Pie (3D) 34" at bounding box center [157, 151] width 117 height 12
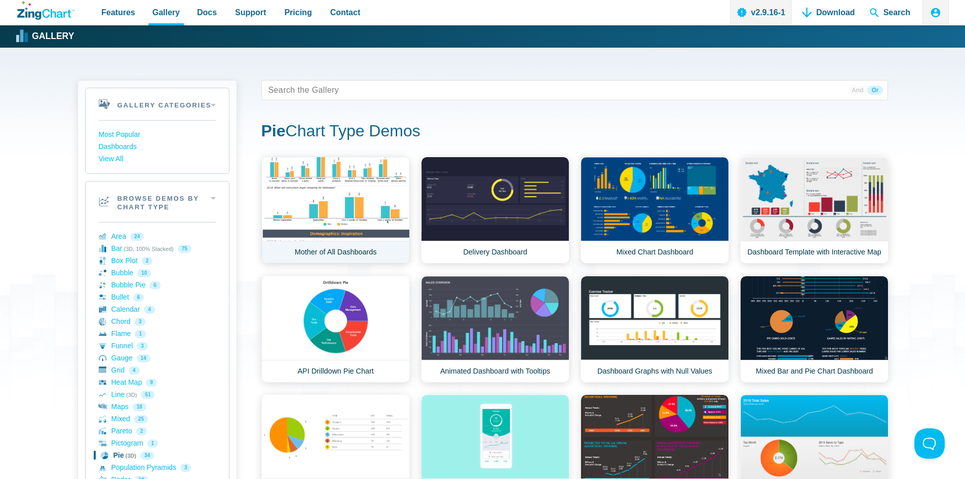
click at [341, 187] on link "Mother of All Dashboards" at bounding box center [335, 210] width 148 height 107
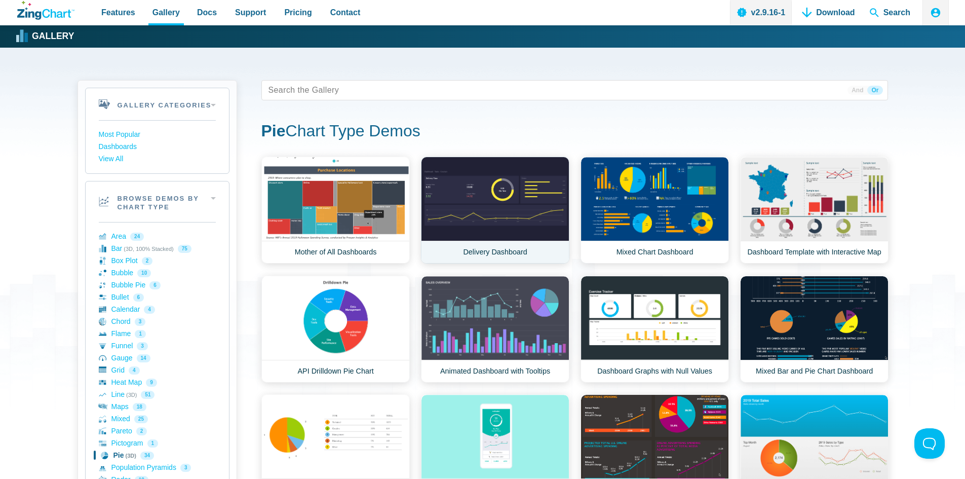
click at [477, 193] on link "Delivery Dashboard" at bounding box center [495, 210] width 148 height 107
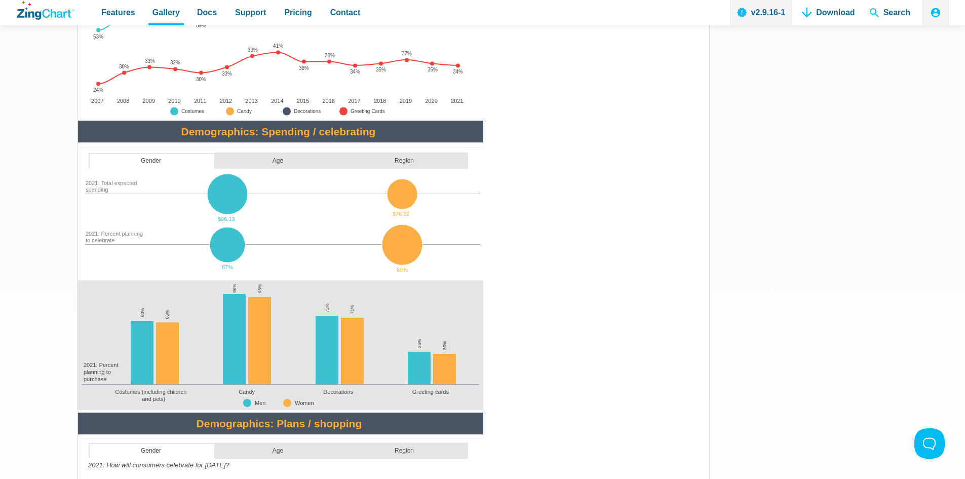
scroll to position [557, 0]
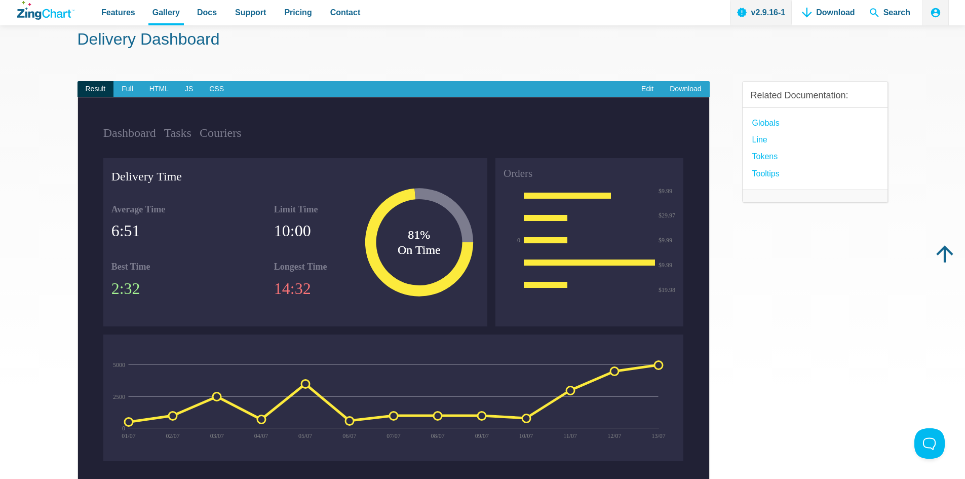
scroll to position [51, 0]
click at [779, 278] on div "Related Documentation: globals Line Tokens Tooltips" at bounding box center [815, 293] width 146 height 456
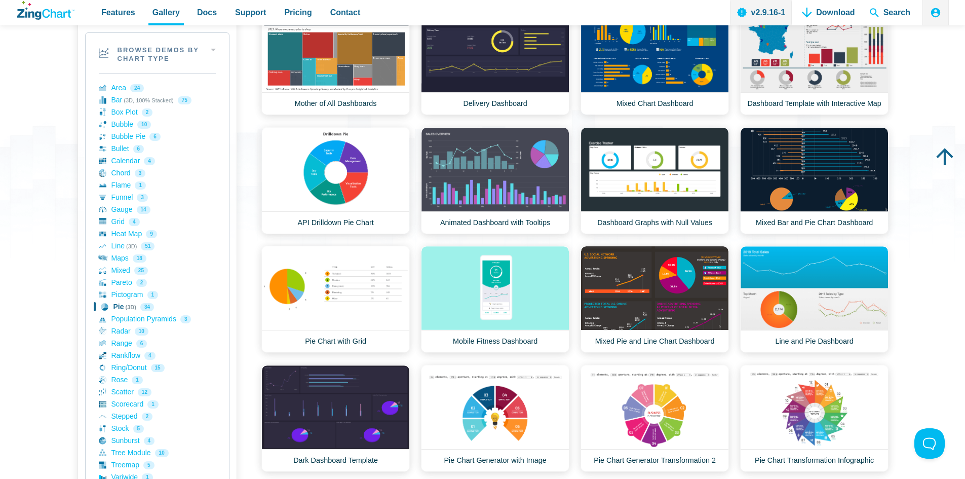
scroll to position [152, 0]
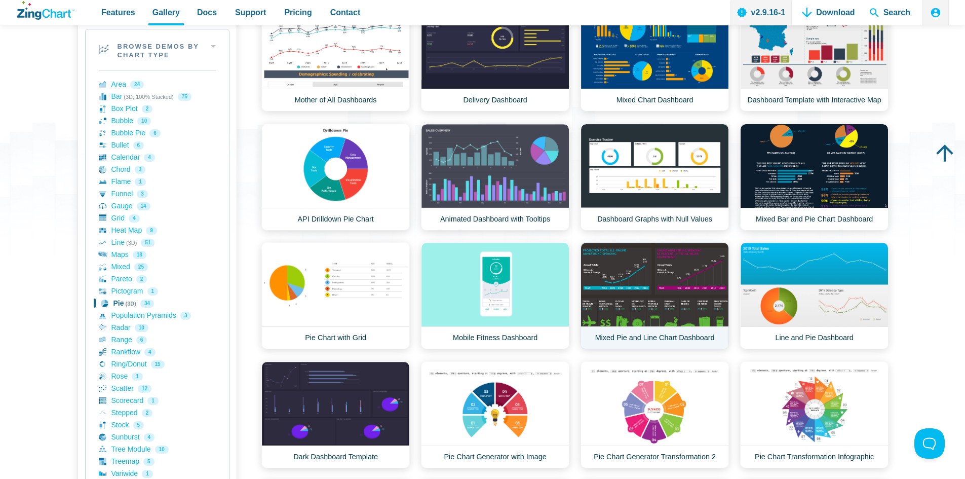
click at [656, 309] on link "Mixed Pie and Line Chart Dashboard" at bounding box center [655, 295] width 148 height 107
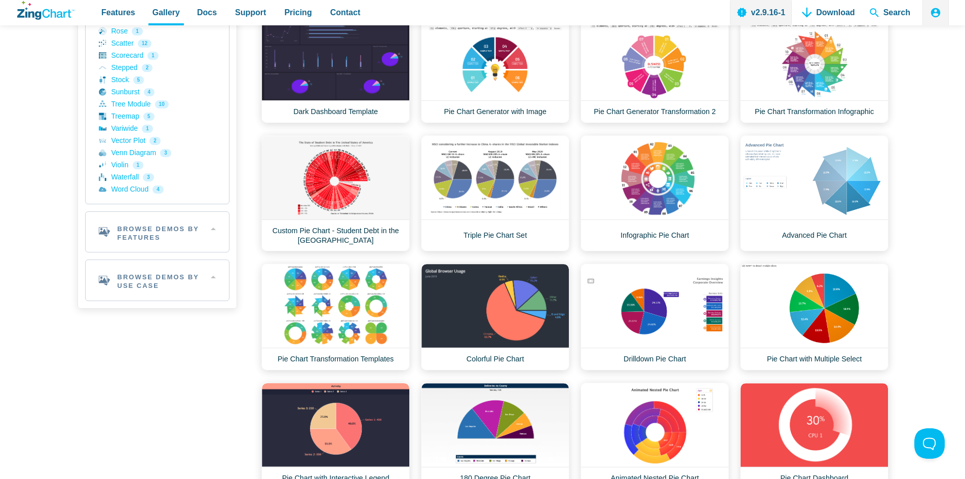
scroll to position [507, 0]
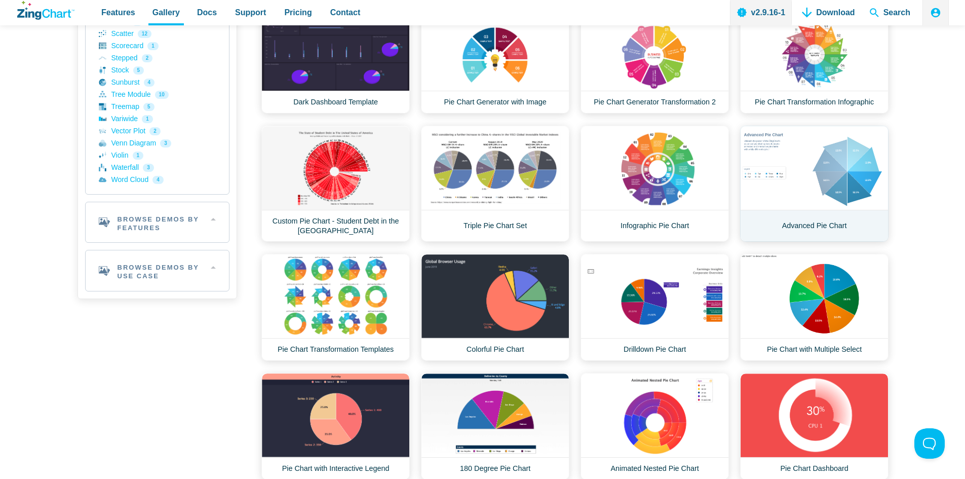
click at [848, 192] on link "Advanced Pie Chart" at bounding box center [814, 184] width 148 height 116
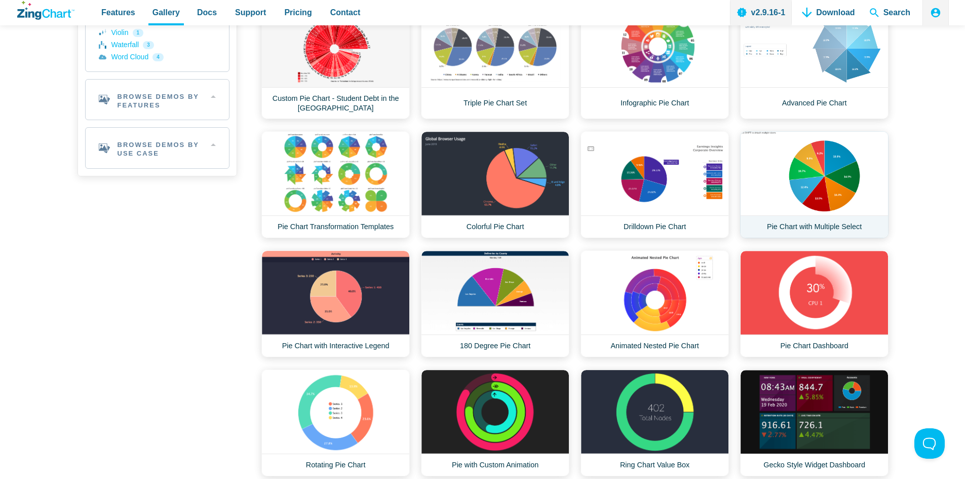
scroll to position [659, 0]
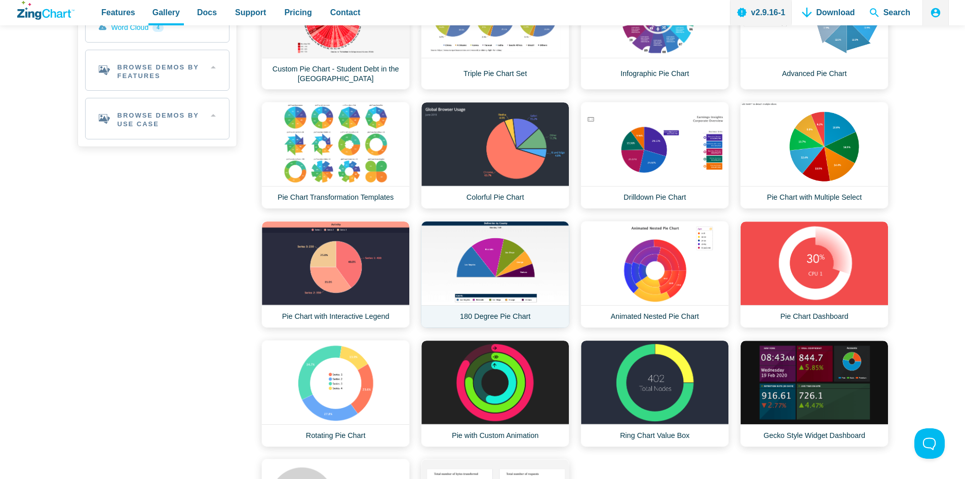
click at [498, 276] on link "180 Degree Pie Chart" at bounding box center [495, 274] width 148 height 107
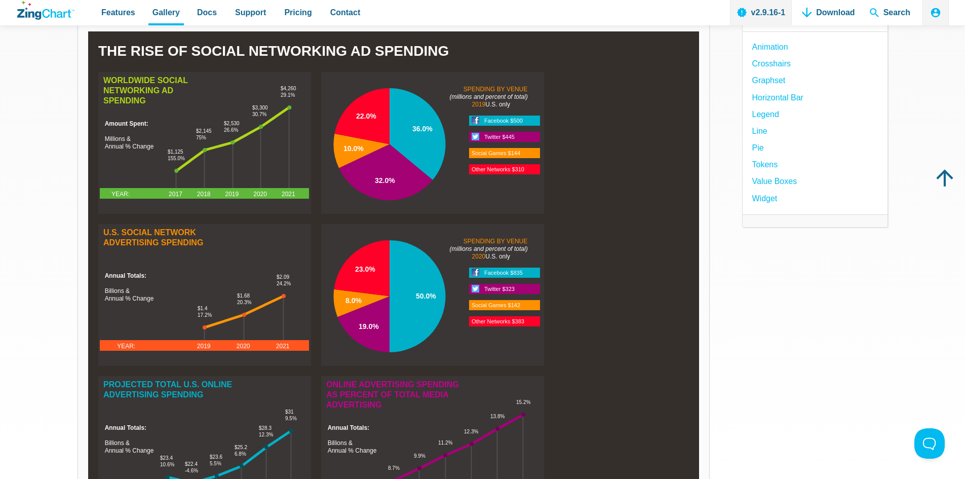
scroll to position [101, 0]
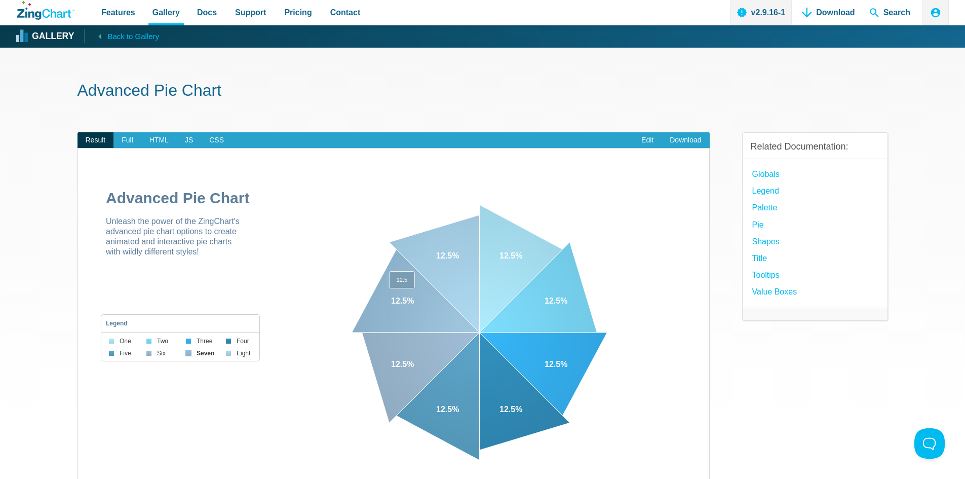
drag, startPoint x: 456, startPoint y: 309, endPoint x: 440, endPoint y: 310, distance: 15.2
click at [88, 477] on area "App Content" at bounding box center [88, 477] width 0 height 0
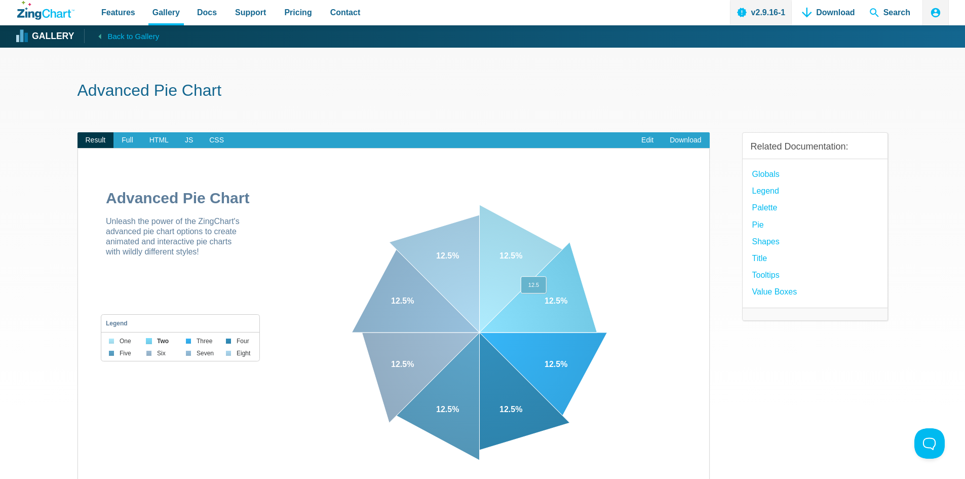
drag, startPoint x: 534, startPoint y: 303, endPoint x: 538, endPoint y: 325, distance: 22.3
click at [88, 477] on area "App Content" at bounding box center [88, 477] width 0 height 0
click at [88, 477] on map "App Content" at bounding box center [88, 477] width 0 height 0
drag, startPoint x: 444, startPoint y: 404, endPoint x: 419, endPoint y: 349, distance: 60.3
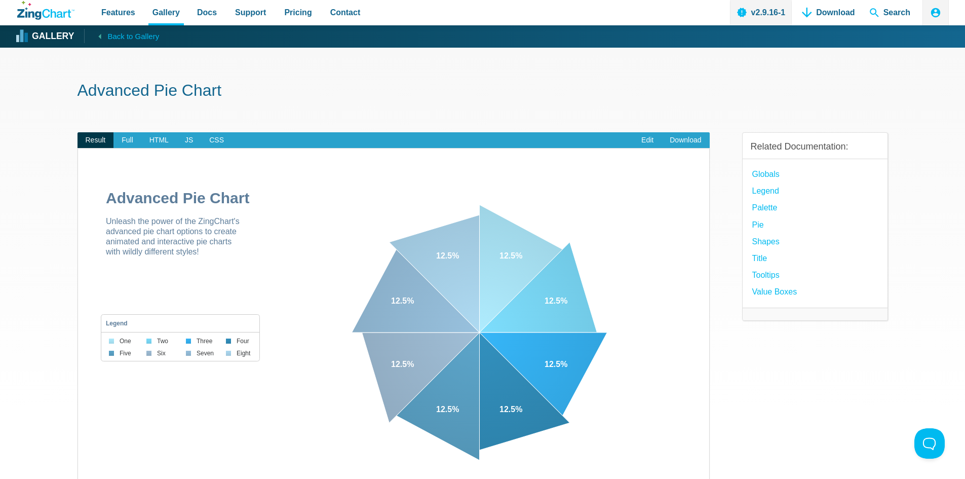
click at [88, 477] on area "App Content" at bounding box center [88, 477] width 0 height 0
drag, startPoint x: 422, startPoint y: 295, endPoint x: 432, endPoint y: 294, distance: 10.2
click at [88, 477] on area "App Content" at bounding box center [88, 477] width 0 height 0
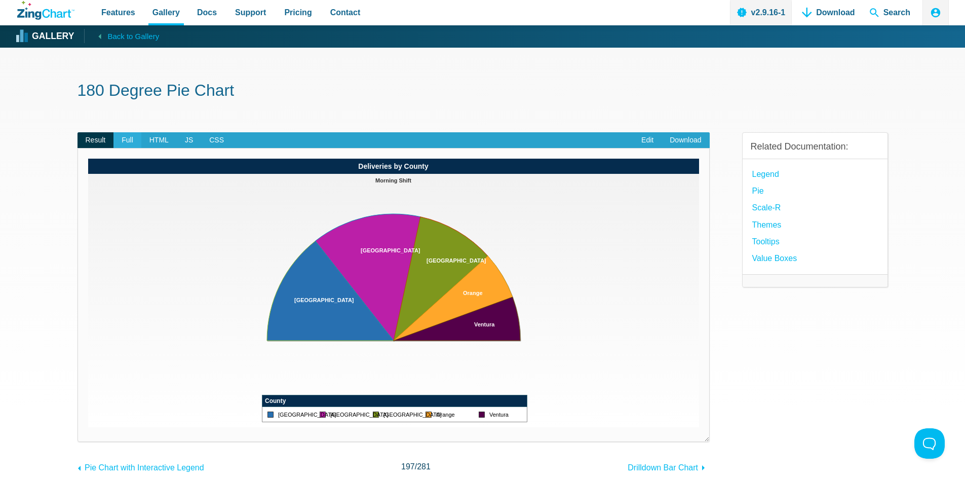
click at [129, 143] on span "Full" at bounding box center [128, 140] width 28 height 16
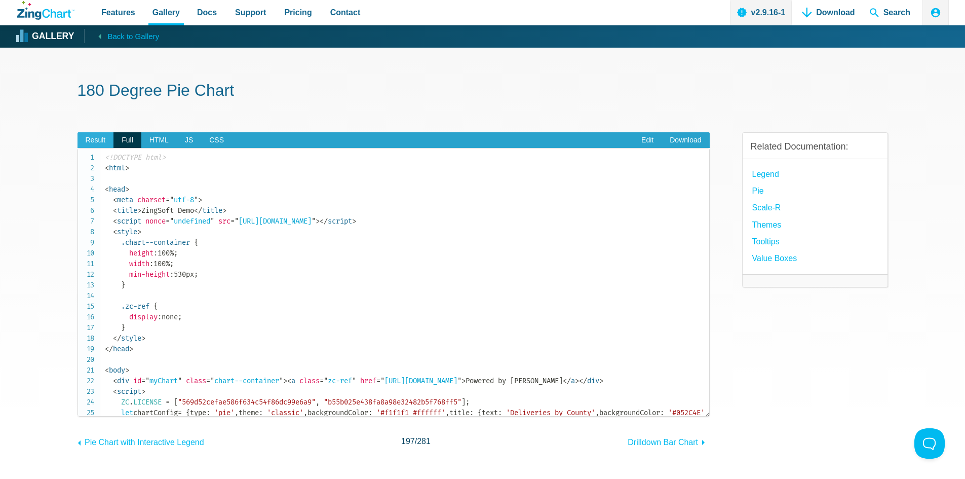
click at [93, 146] on span "Result" at bounding box center [96, 140] width 36 height 16
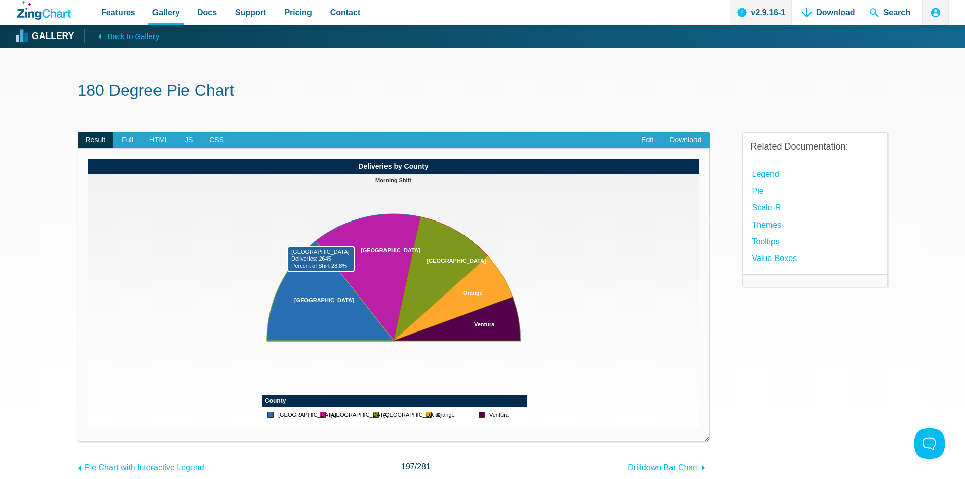
click at [88, 427] on area "App Content" at bounding box center [88, 427] width 0 height 0
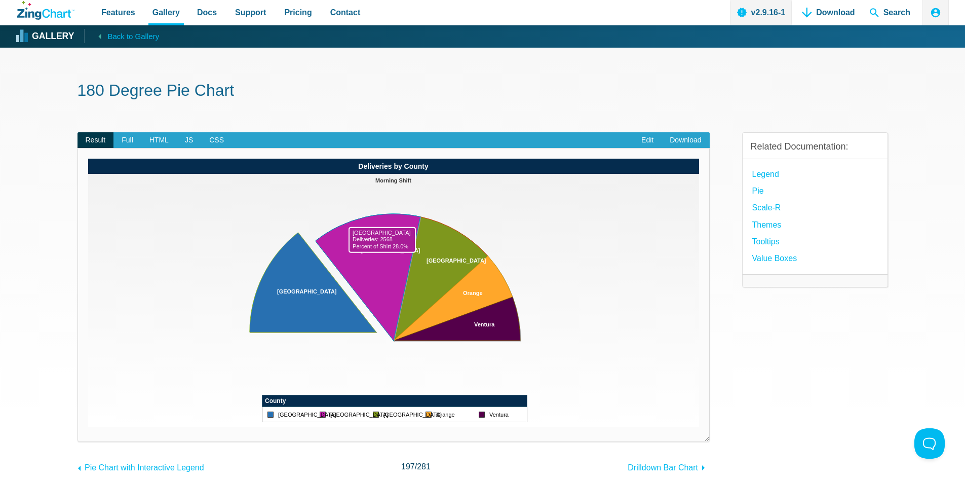
click at [88, 427] on area "App Content" at bounding box center [88, 427] width 0 height 0
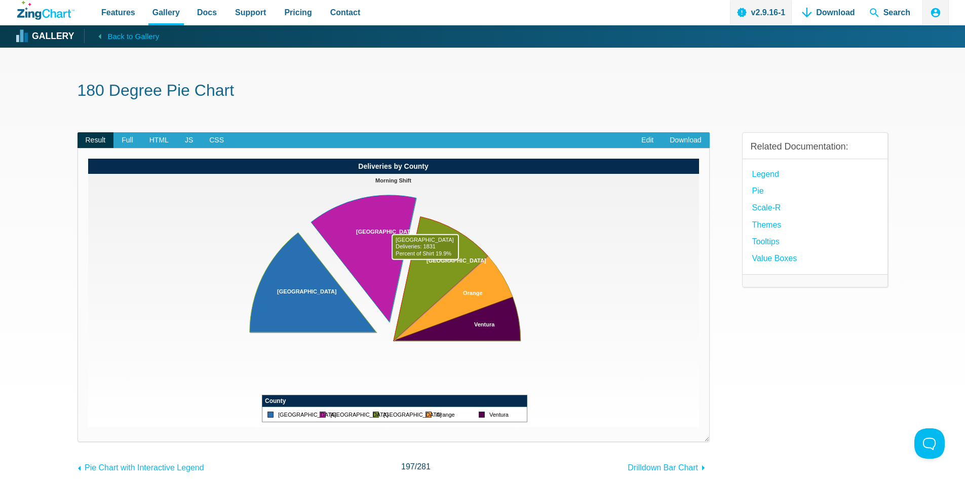
click at [88, 427] on area "App Content" at bounding box center [88, 427] width 0 height 0
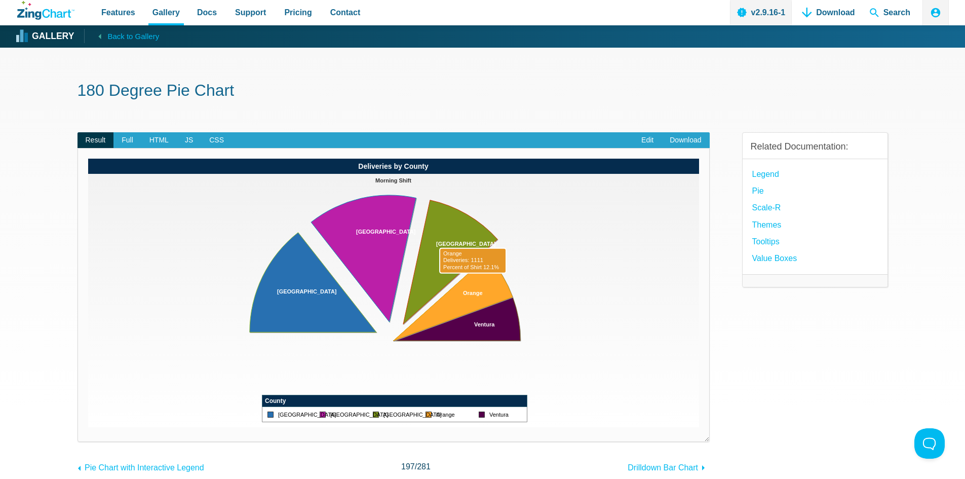
click at [88, 427] on area "App Content" at bounding box center [88, 427] width 0 height 0
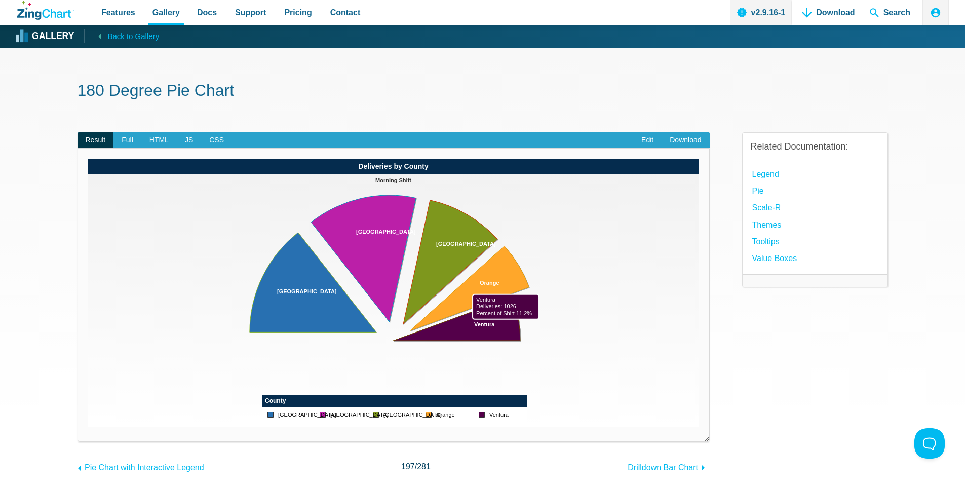
click at [88, 427] on area "App Content" at bounding box center [88, 427] width 0 height 0
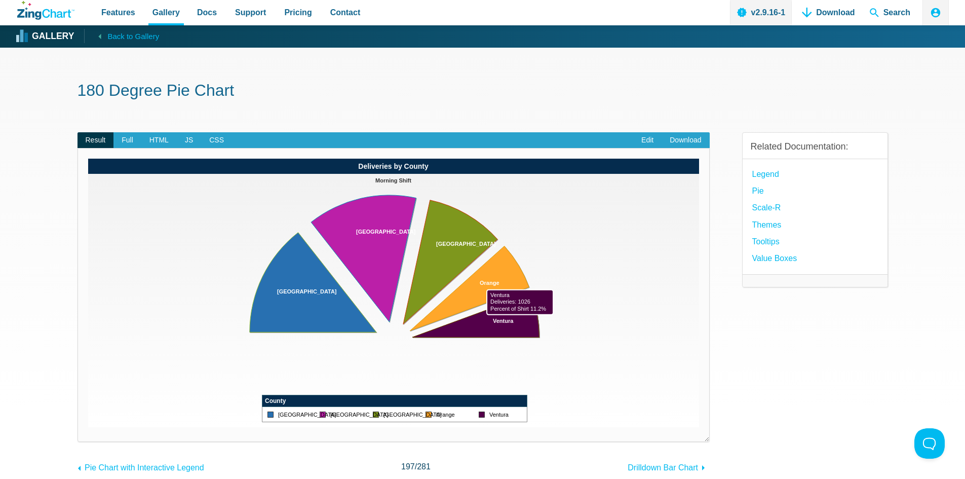
click at [88, 427] on area "App Content" at bounding box center [88, 427] width 0 height 0
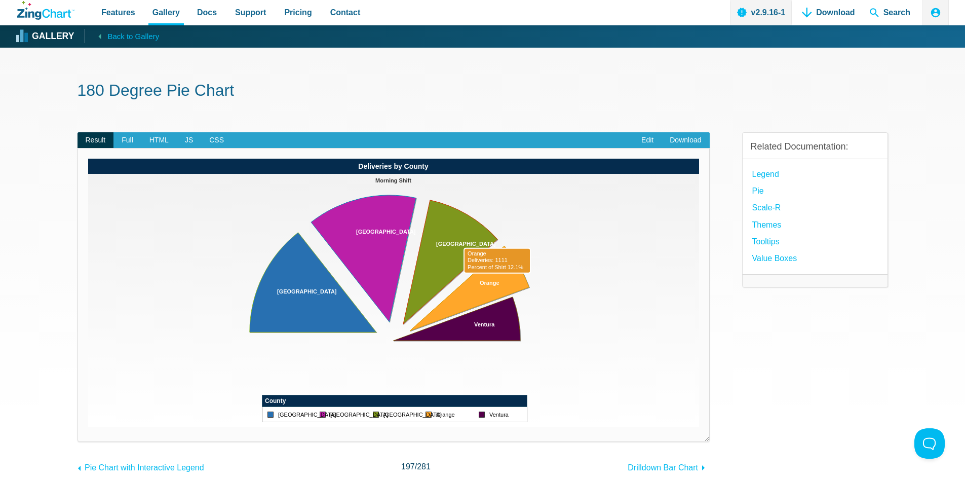
click at [88, 427] on area "App Content" at bounding box center [88, 427] width 0 height 0
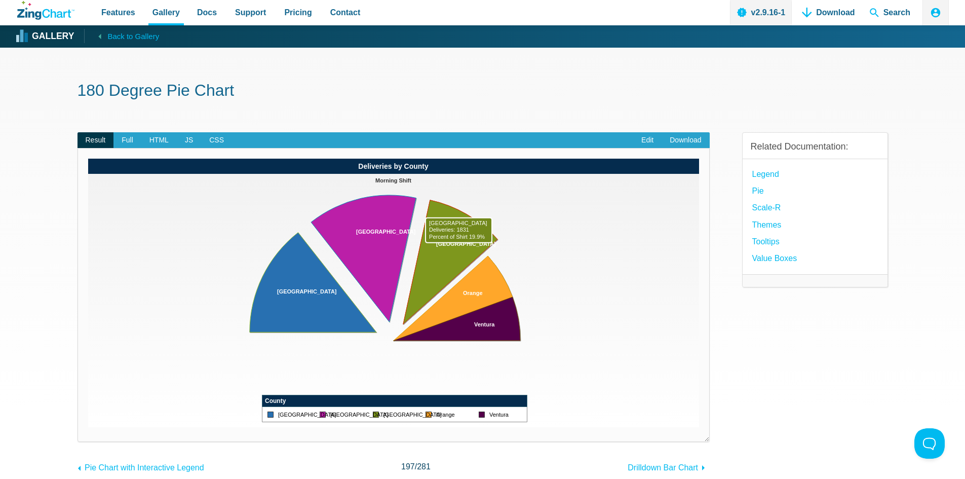
click at [88, 427] on area "App Content" at bounding box center [88, 427] width 0 height 0
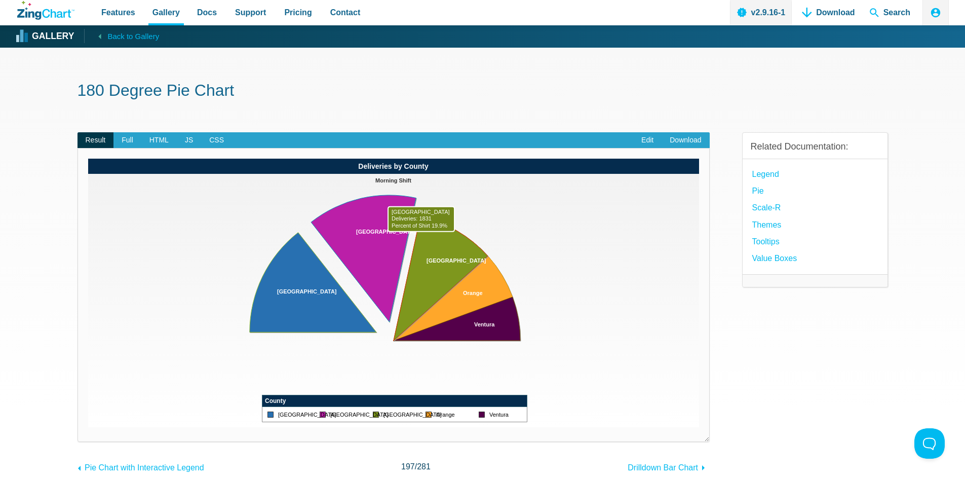
click at [88, 427] on area "App Content" at bounding box center [88, 427] width 0 height 0
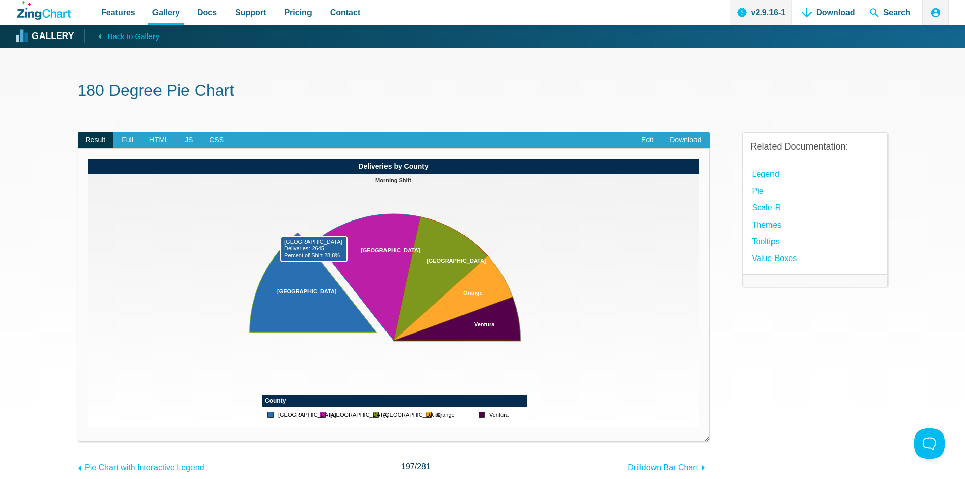
click at [88, 427] on area "App Content" at bounding box center [88, 427] width 0 height 0
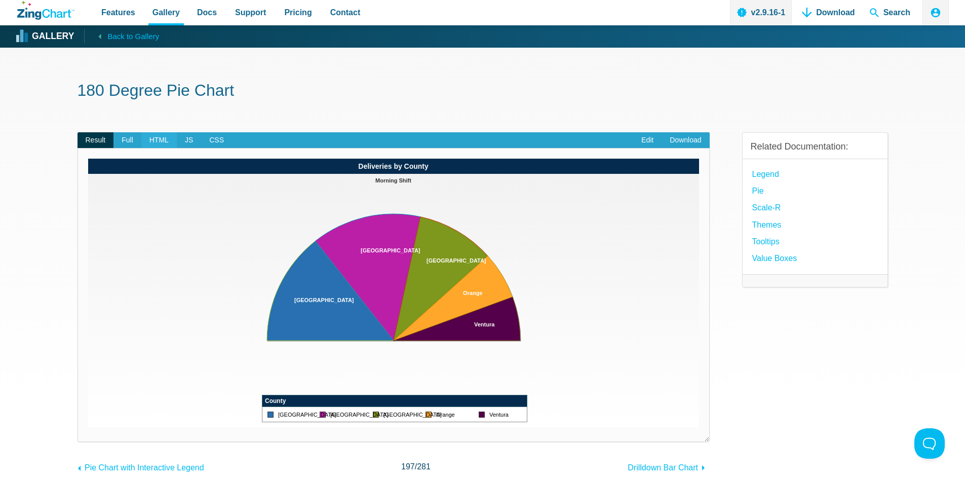
click at [161, 142] on span "HTML" at bounding box center [158, 140] width 35 height 16
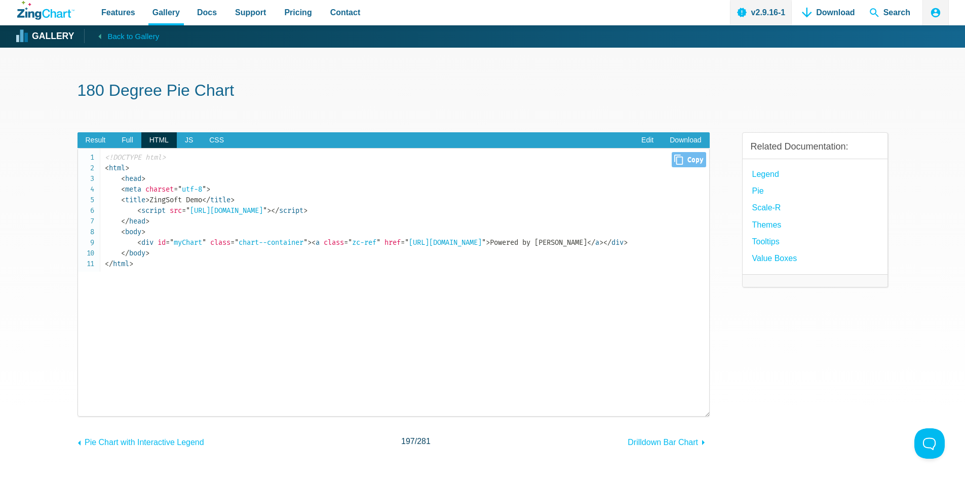
click at [166, 238] on code "<!DOCTYPE html> < html > < head > < meta charset = " utf-8 " > < title > ZingSo…" at bounding box center [407, 210] width 605 height 117
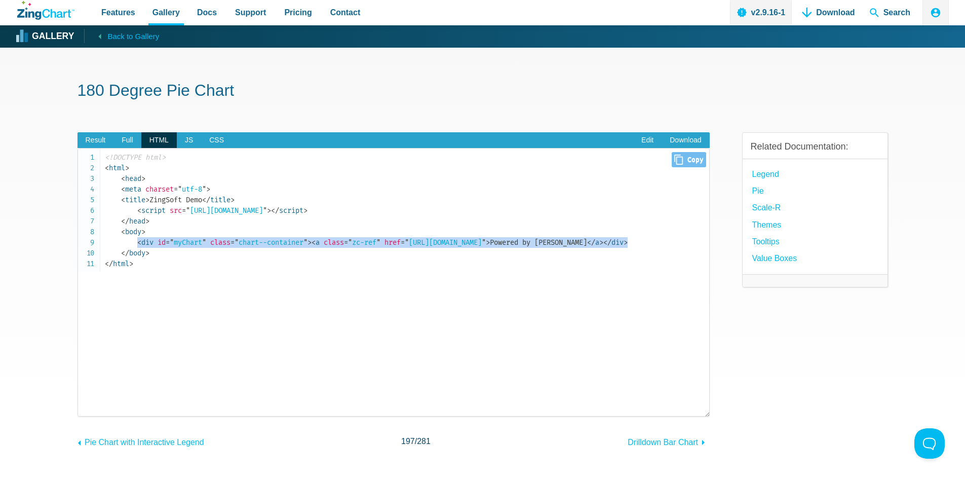
drag, startPoint x: 139, startPoint y: 242, endPoint x: 676, endPoint y: 241, distance: 537.1
click at [676, 241] on code "<!DOCTYPE html> < html > < head > < meta charset = " utf-8 " > < title > ZingSo…" at bounding box center [407, 210] width 605 height 117
copy code "< div id = " myChart " class = " chart--container " > < a class = " zc-ref " hr…"
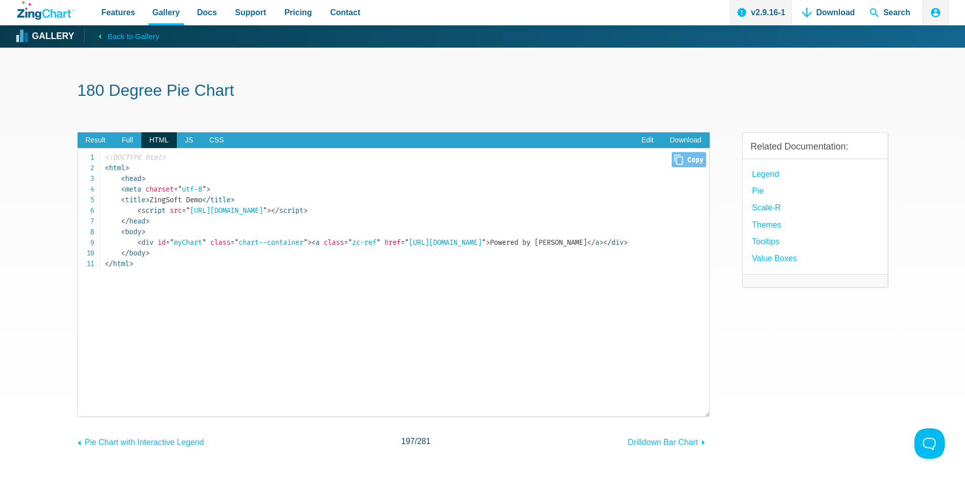
drag, startPoint x: 253, startPoint y: 324, endPoint x: 238, endPoint y: 309, distance: 21.1
click at [253, 324] on pre "<!DOCTYPE html> < html > < head > < meta charset = " utf-8 " > < title > ZingSo…" at bounding box center [394, 282] width 632 height 269
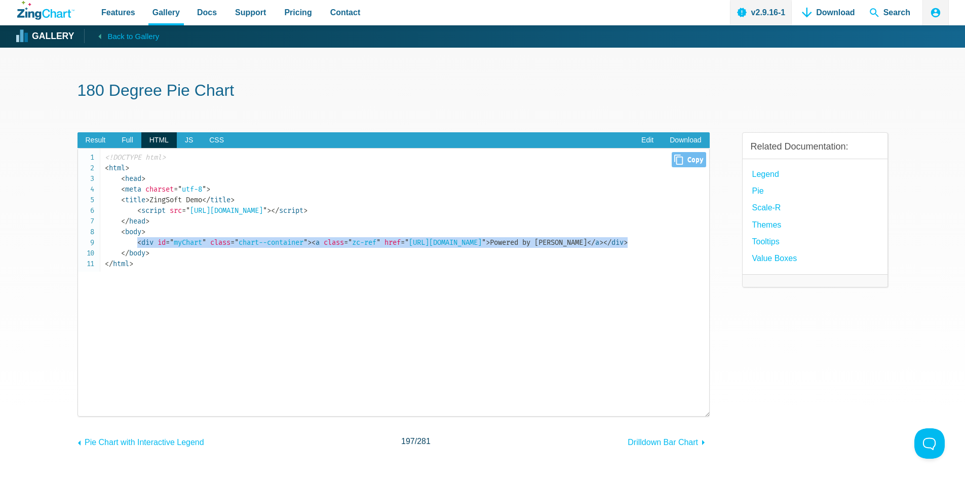
drag, startPoint x: 137, startPoint y: 244, endPoint x: 698, endPoint y: 245, distance: 560.4
click at [698, 245] on code "<!DOCTYPE html> < html > < head > < meta charset = " utf-8 " > < title > ZingSo…" at bounding box center [407, 210] width 605 height 117
copy code "< div id = " myChart " class = " chart--container " > < a class = " zc-ref " hr…"
click at [185, 141] on span "JS" at bounding box center [189, 140] width 24 height 16
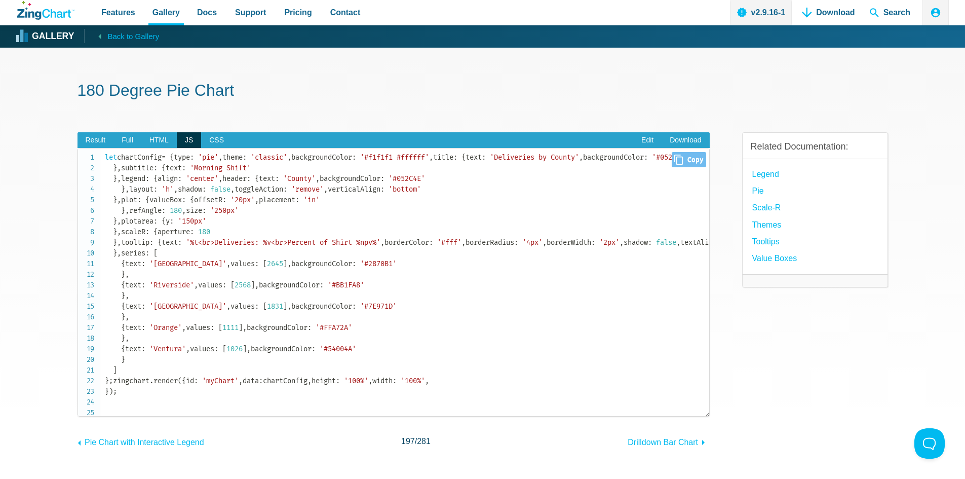
click at [169, 239] on code "let chartConfig = { type : 'pie' , theme : 'classic' , backgroundColor : '#f1f1…" at bounding box center [407, 274] width 605 height 245
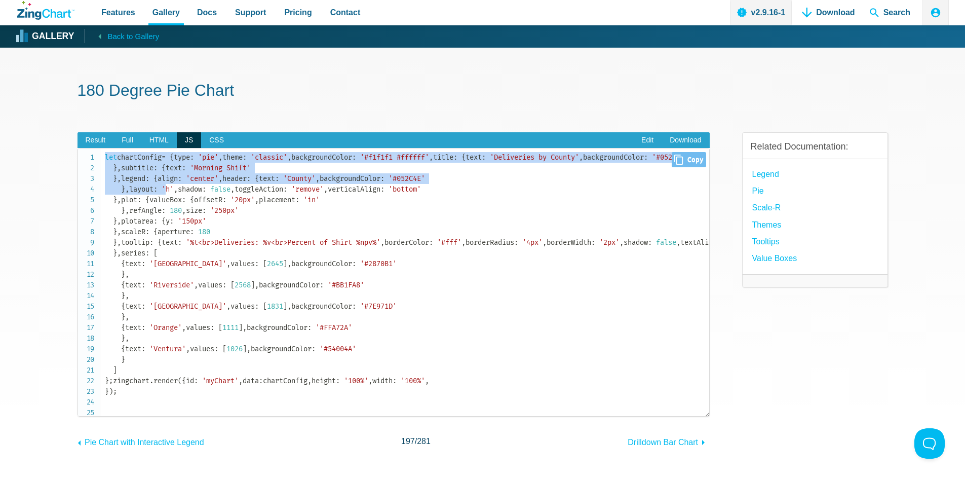
drag, startPoint x: 105, startPoint y: 158, endPoint x: 171, endPoint y: 337, distance: 191.1
click at [161, 338] on code "let chartConfig = { type : 'pie' , theme : 'classic' , backgroundColor : '#f1f1…" at bounding box center [407, 274] width 605 height 245
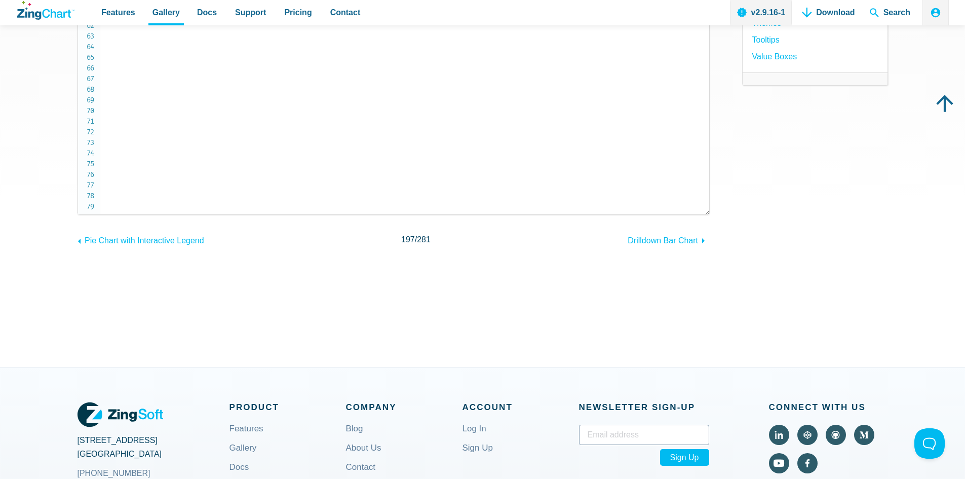
scroll to position [203, 0]
copy code "let chartConfig = { type : 'pie' , theme : 'classic' , backgroundColor : '#f1f1…"
click at [839, 290] on div "180 Degree Pie Chart Result Full HTML JS CSS Edit Download Powered by ZingChart…" at bounding box center [483, 105] width 811 height 521
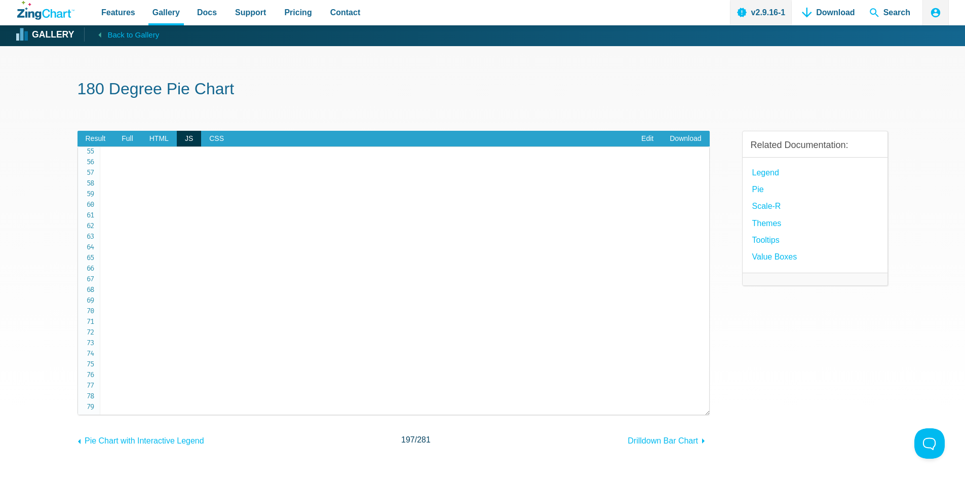
scroll to position [0, 0]
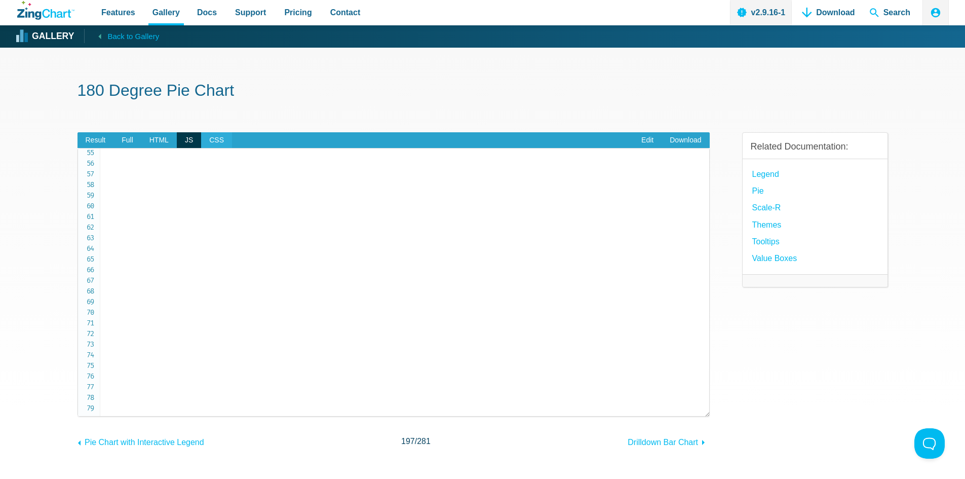
click at [211, 143] on span "CSS" at bounding box center [216, 140] width 31 height 16
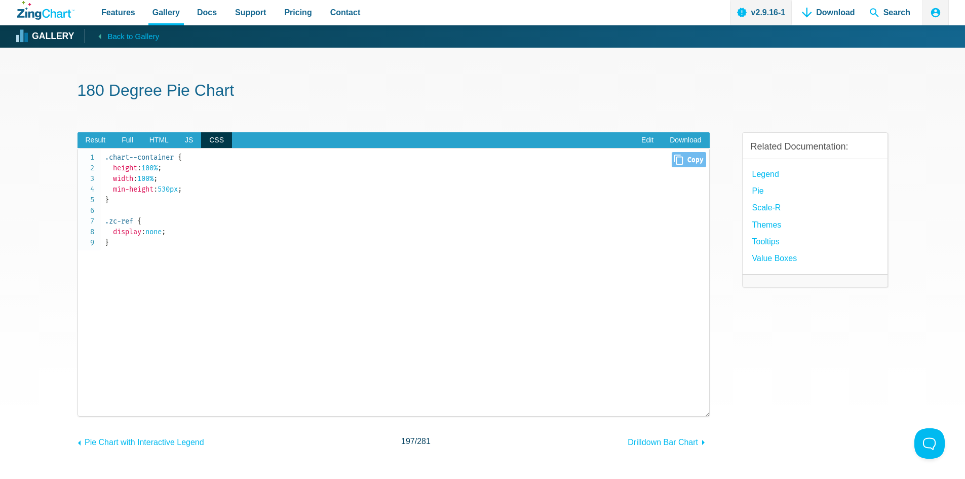
click at [133, 251] on pre ".chart--container { height : 100% ; width : 100% ; min-height : 530px ; } .zc-r…" at bounding box center [394, 282] width 632 height 269
drag, startPoint x: 129, startPoint y: 248, endPoint x: 69, endPoint y: 227, distance: 63.9
click at [69, 227] on section "180 Degree Pie Chart Result Full HTML JS CSS Edit Download Powered by ZingChart…" at bounding box center [482, 308] width 965 height 521
copy code ".zc-ref { display : none ; }"
drag, startPoint x: 848, startPoint y: 415, endPoint x: 848, endPoint y: 408, distance: 7.1
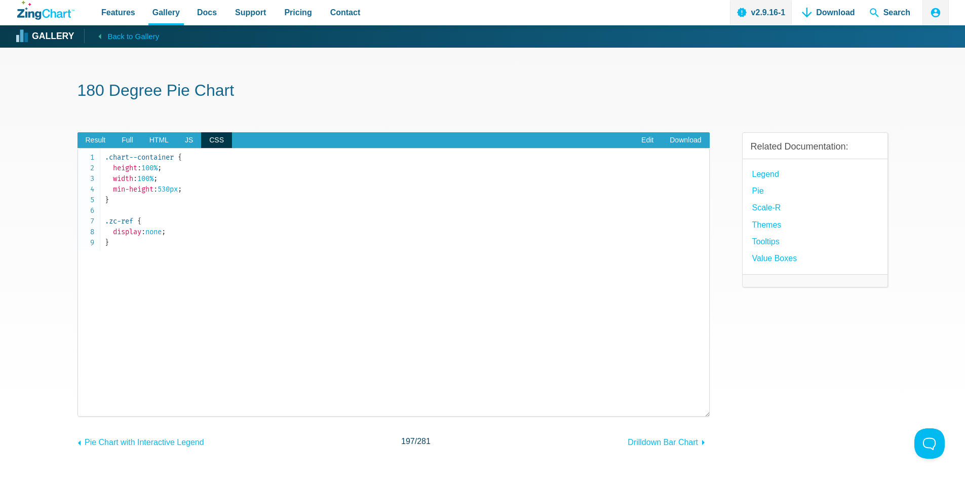
click at [848, 411] on div "Related Documentation: Legend Pie Scale-R themes Tooltips Value Boxes" at bounding box center [815, 282] width 146 height 333
click at [498, 307] on pre ".chart--container { height : 100% ; width : 100% ; min-height : 530px ; } .zc-r…" at bounding box center [394, 282] width 632 height 269
click at [189, 137] on span "JS" at bounding box center [189, 140] width 24 height 16
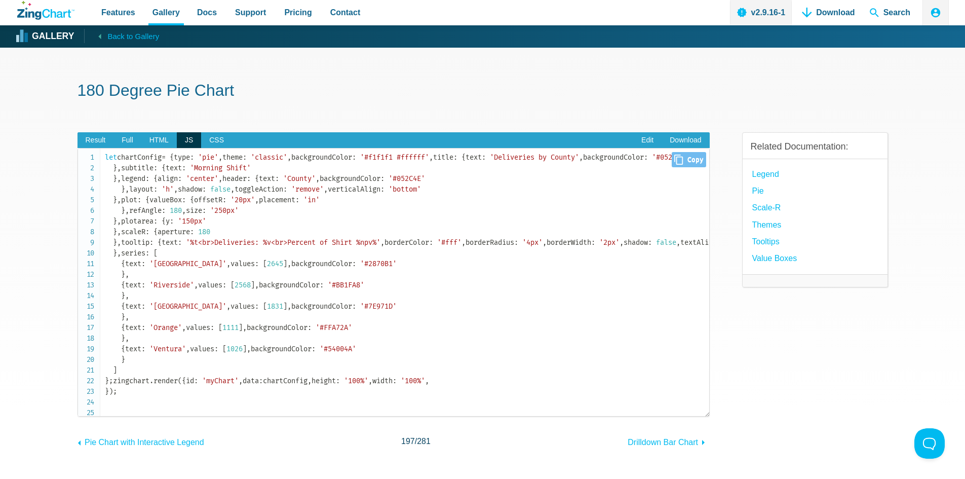
click at [341, 306] on code "let chartConfig = { type : 'pie' , theme : 'classic' , backgroundColor : '#f1f1…" at bounding box center [407, 274] width 605 height 245
click at [283, 247] on code "let chartConfig = { type : 'pie' , theme : 'classic' , backgroundColor : '#f1f1…" at bounding box center [407, 274] width 605 height 245
click at [161, 141] on span "HTML" at bounding box center [158, 140] width 35 height 16
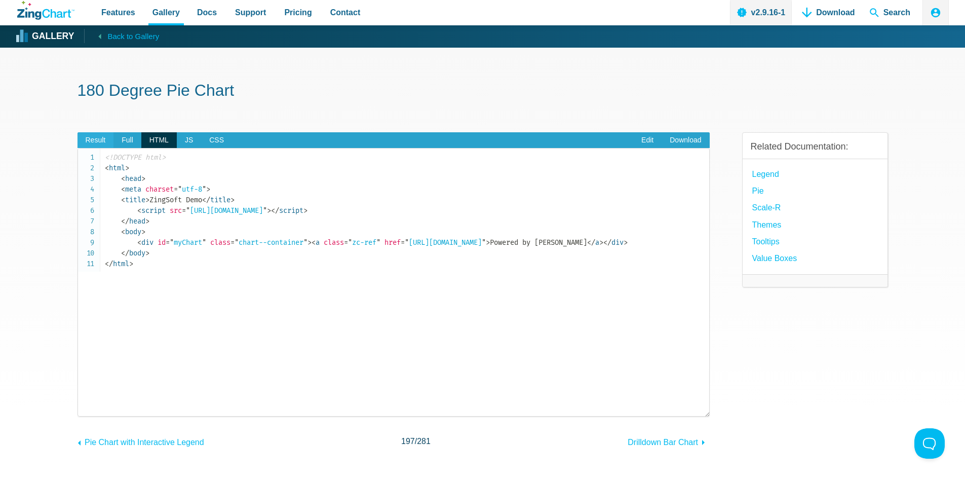
click at [102, 141] on span "Result" at bounding box center [96, 140] width 36 height 16
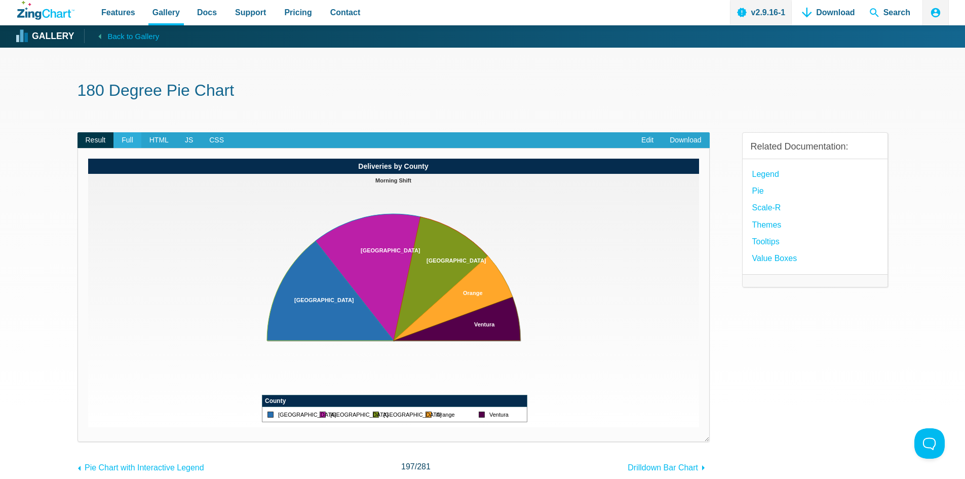
click at [128, 139] on span "Full" at bounding box center [128, 140] width 28 height 16
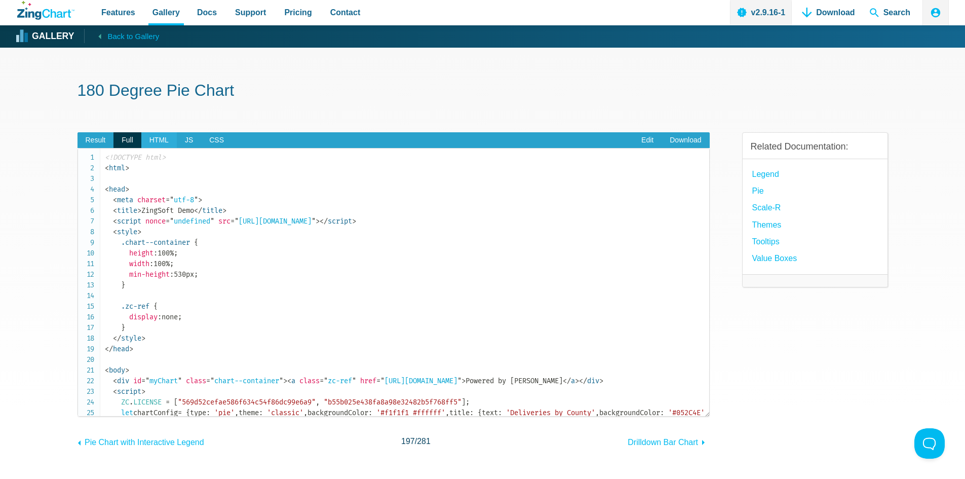
click at [156, 140] on span "HTML" at bounding box center [158, 140] width 35 height 16
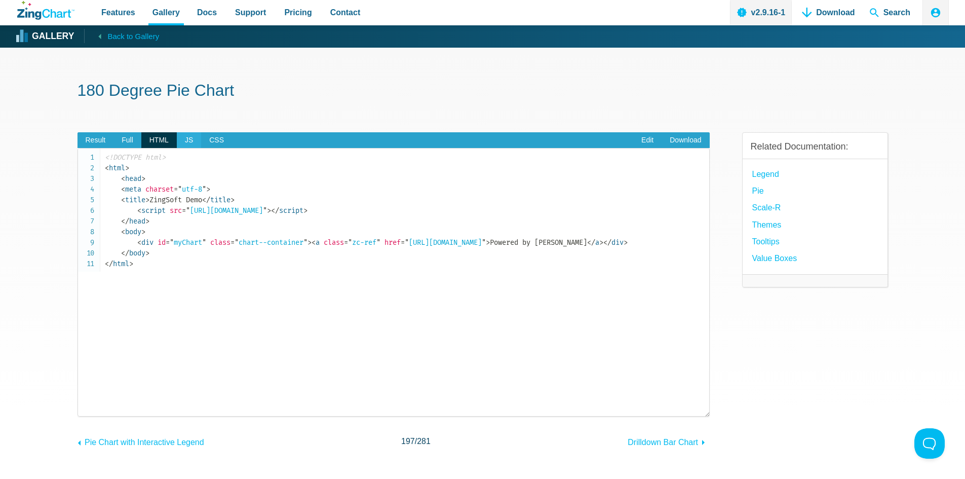
click at [183, 140] on span "JS" at bounding box center [189, 140] width 24 height 16
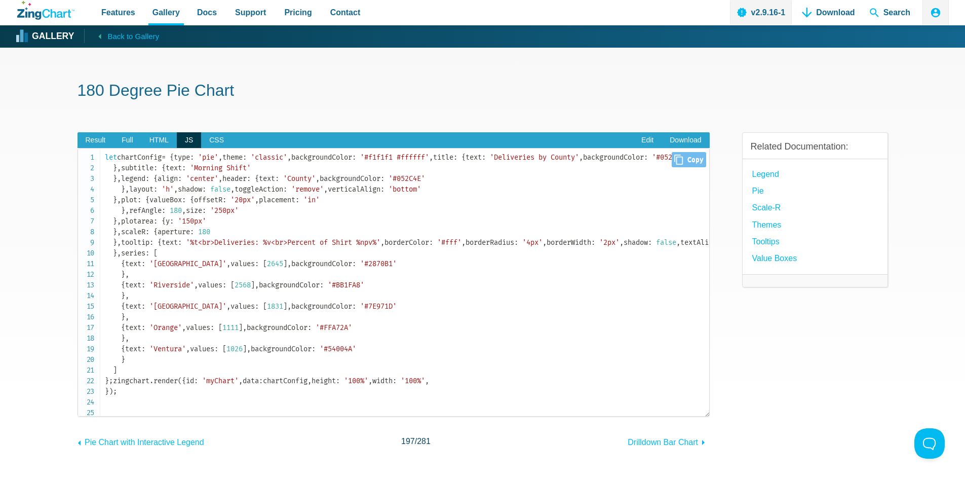
click at [205, 245] on code "let chartConfig = { type : 'pie' , theme : 'classic' , backgroundColor : '#f1f1…" at bounding box center [407, 274] width 605 height 245
click at [642, 141] on link "Edit" at bounding box center [647, 140] width 28 height 16
